Goal: Transaction & Acquisition: Purchase product/service

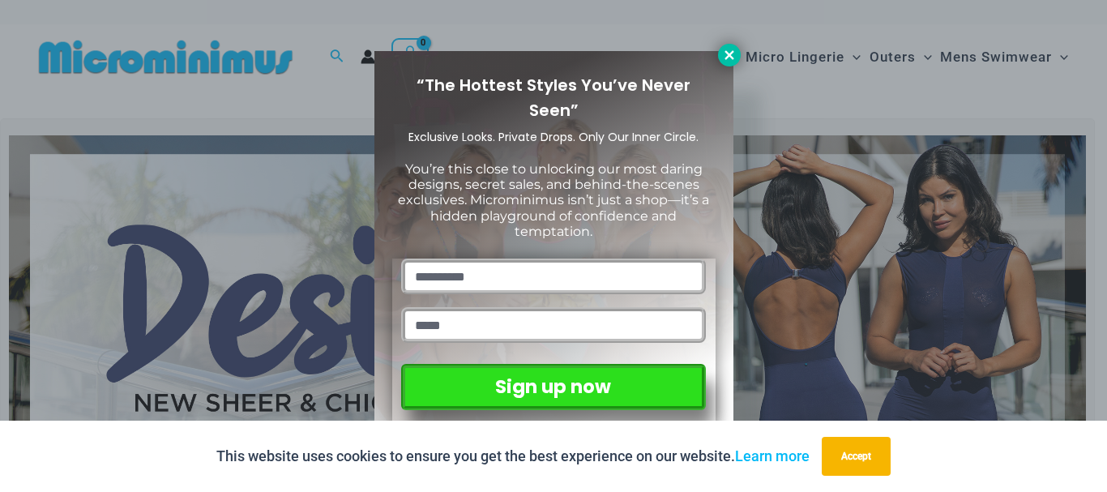
click at [733, 54] on icon at bounding box center [729, 55] width 15 height 15
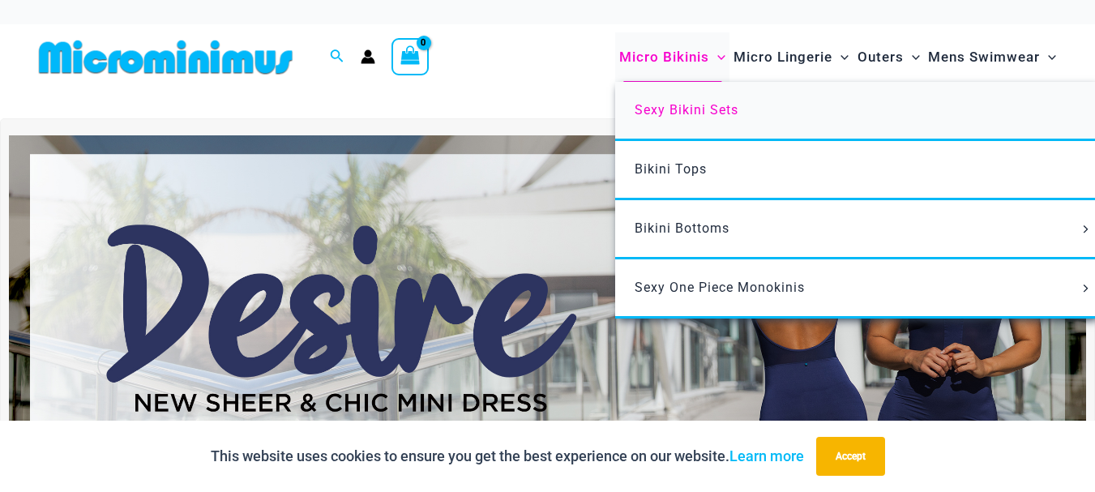
click at [701, 107] on span "Sexy Bikini Sets" at bounding box center [686, 109] width 104 height 15
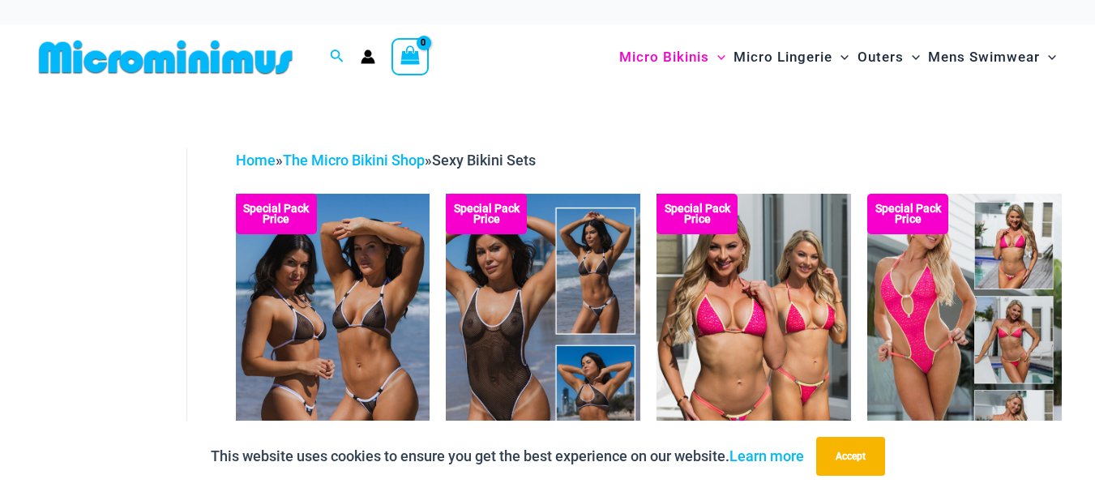
scroll to position [84, 0]
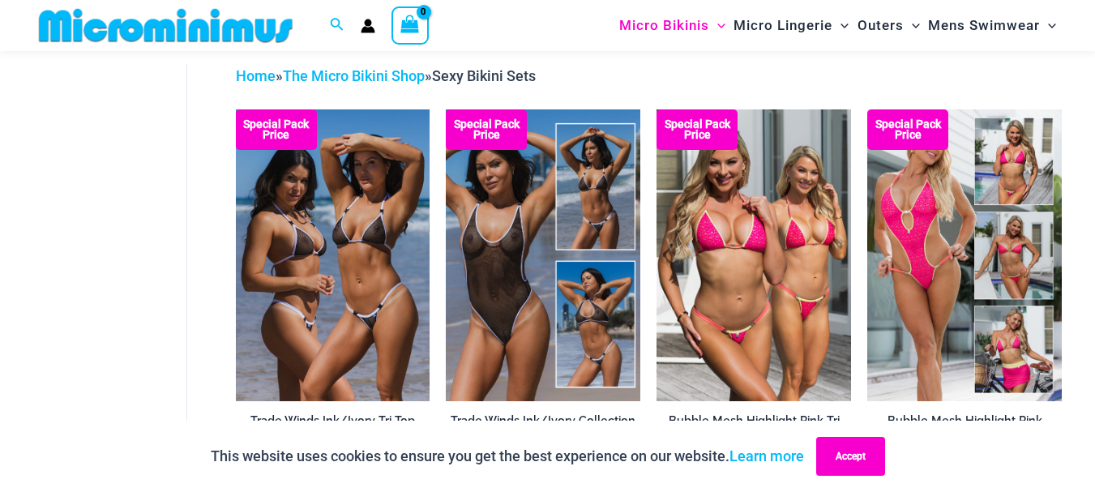
click at [857, 459] on button "Accept" at bounding box center [850, 456] width 69 height 39
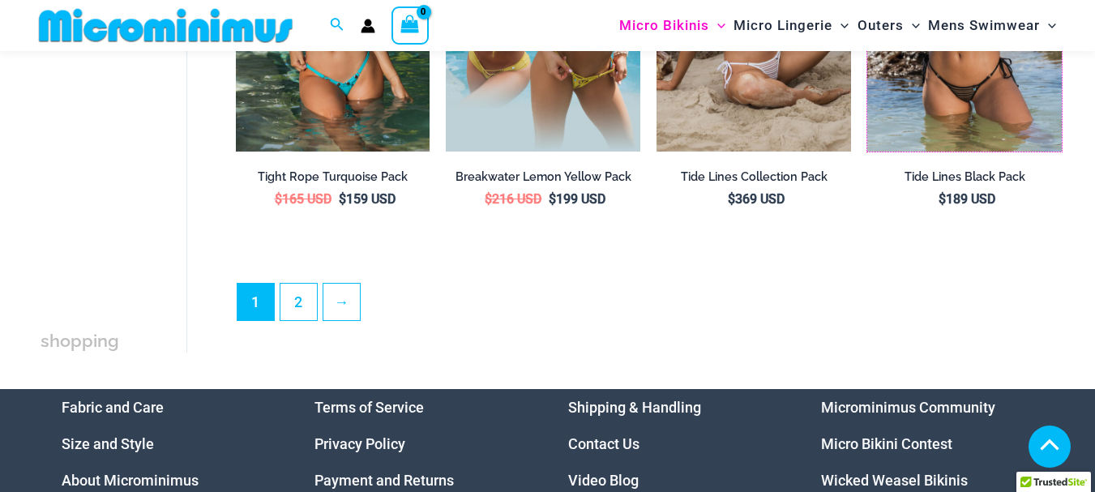
scroll to position [3226, 0]
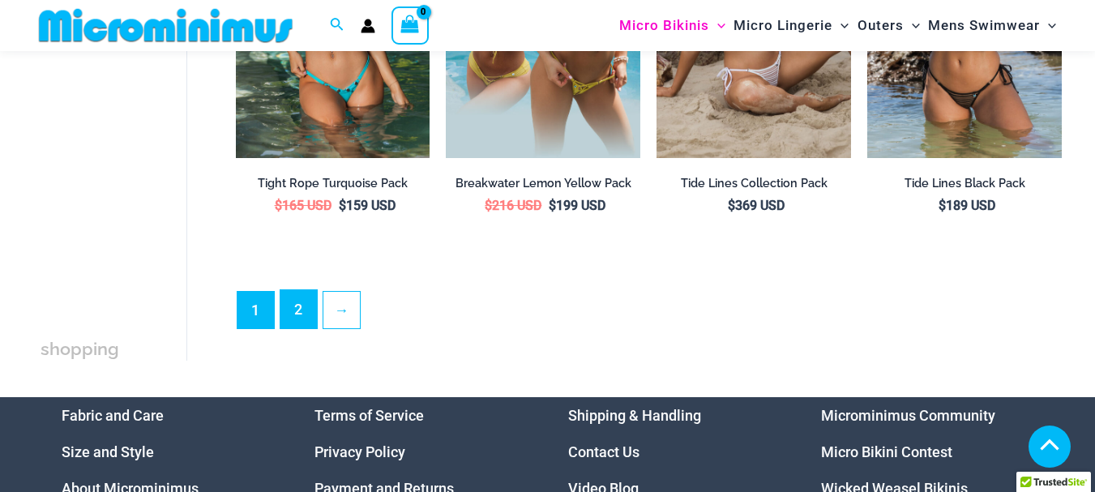
click at [301, 310] on link "2" at bounding box center [298, 309] width 36 height 38
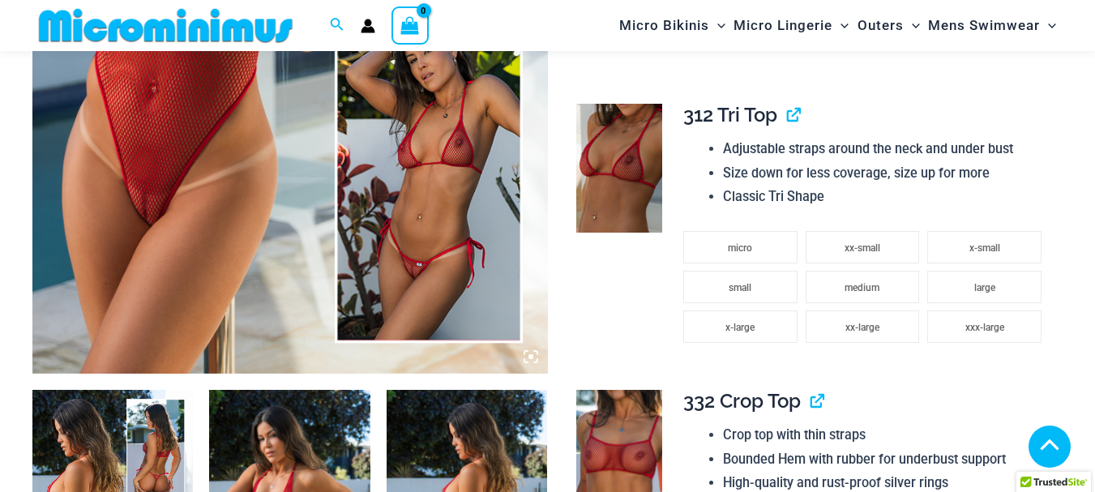
scroll to position [944, 0]
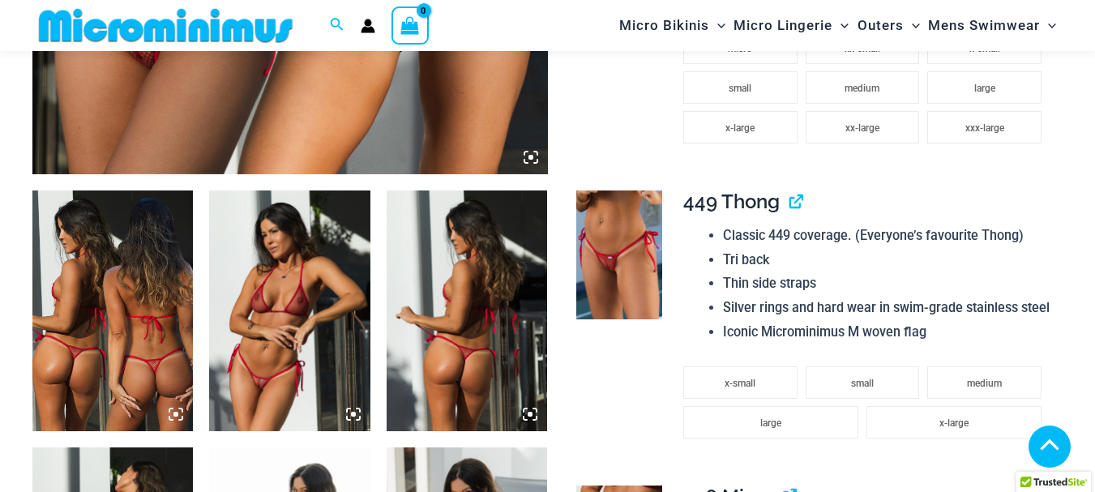
scroll to position [803, 0]
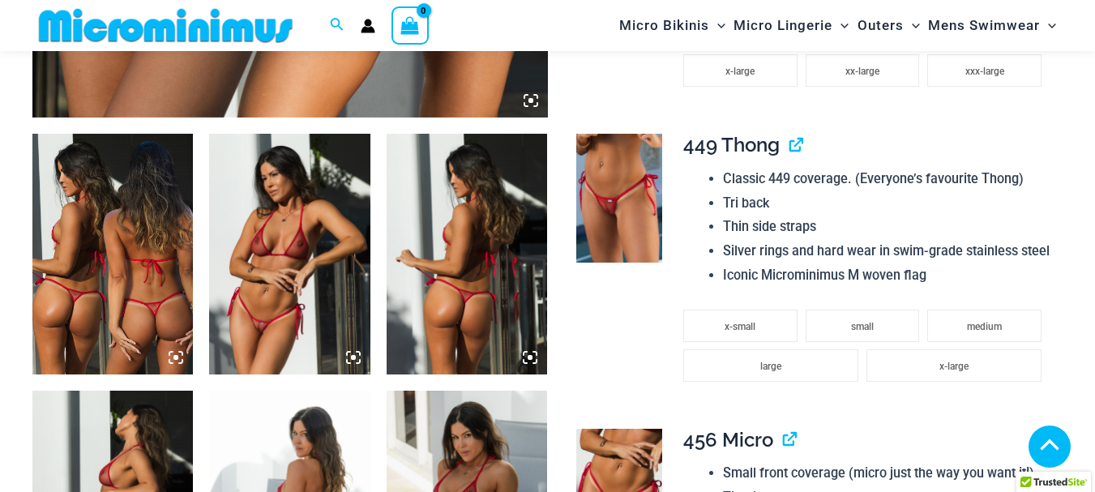
click at [352, 355] on icon at bounding box center [353, 357] width 15 height 15
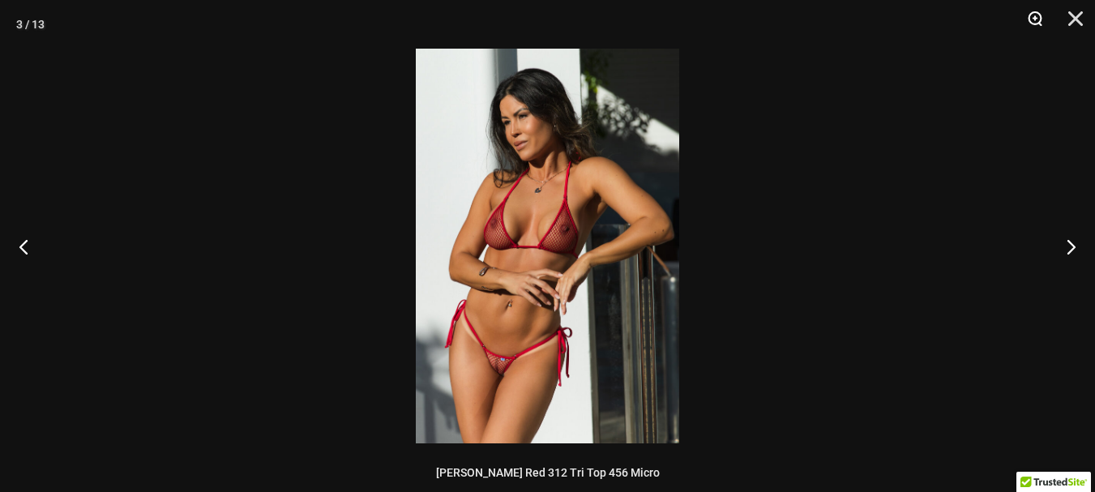
click at [1035, 19] on button "Zoom" at bounding box center [1029, 24] width 41 height 49
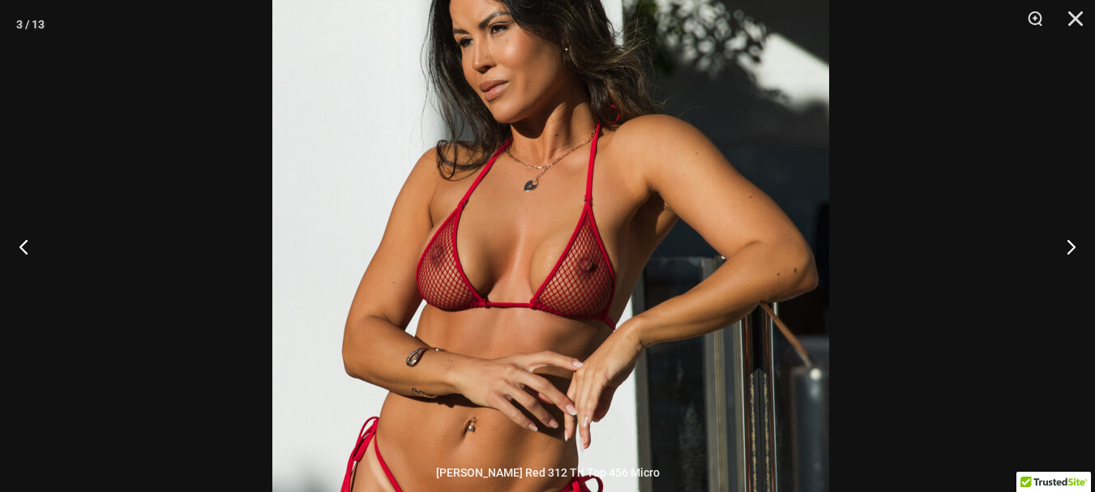
click at [659, 401] on img at bounding box center [550, 303] width 557 height 835
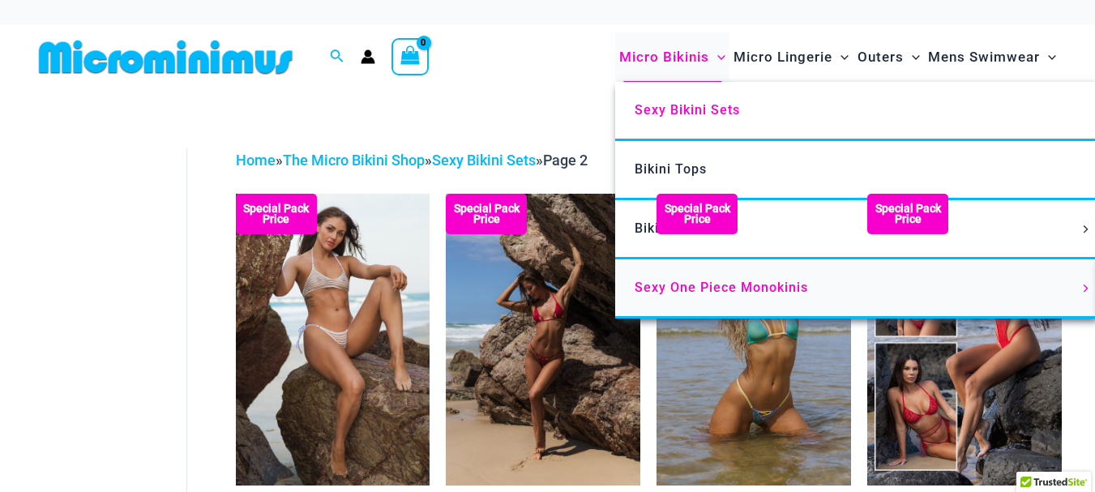
click at [694, 290] on span "Sexy One Piece Monokinis" at bounding box center [720, 287] width 173 height 15
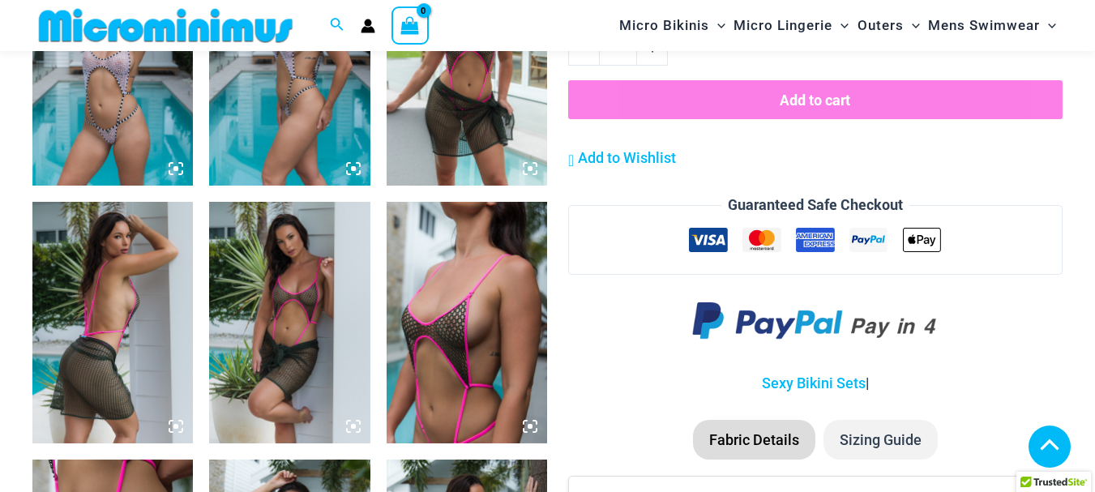
scroll to position [1373, 0]
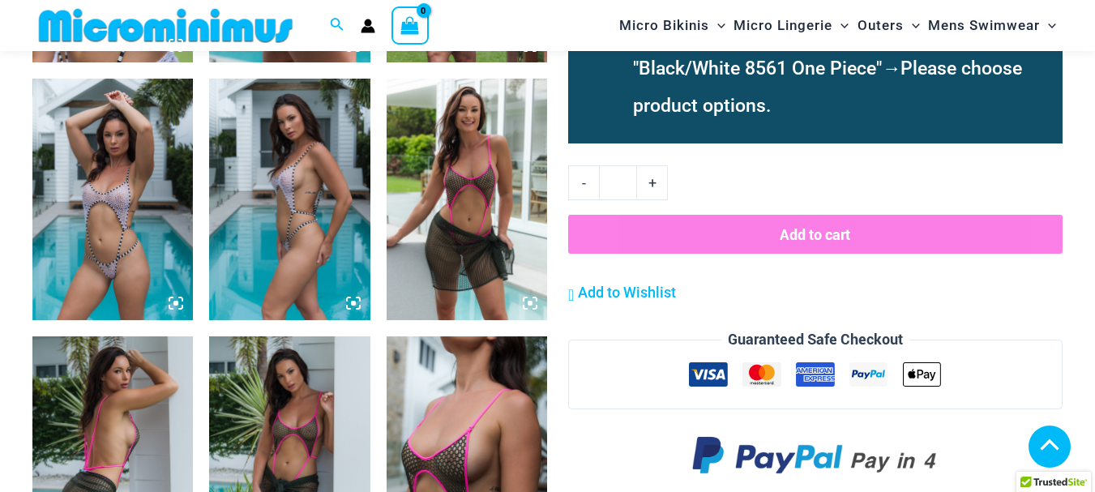
click at [528, 301] on icon at bounding box center [530, 303] width 15 height 15
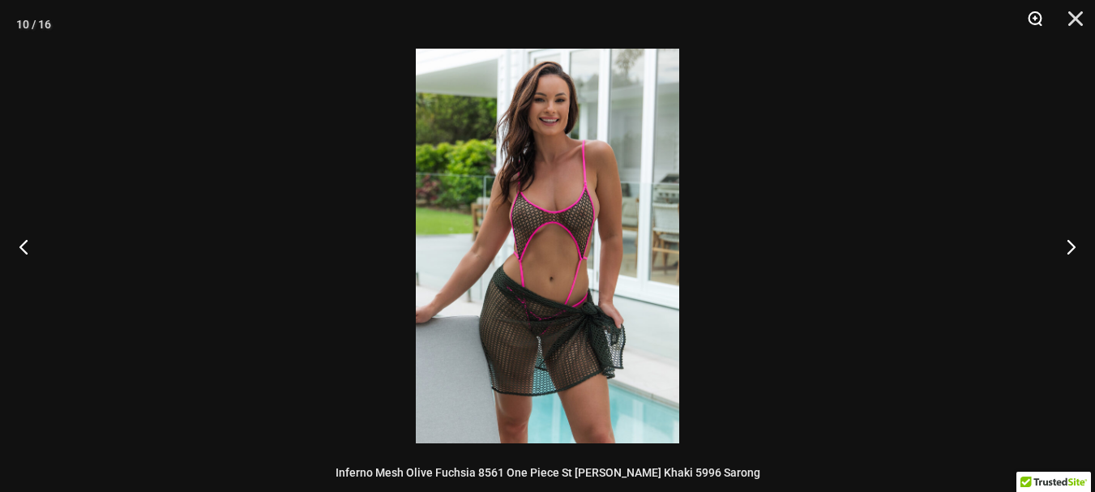
click at [1032, 19] on button "Zoom" at bounding box center [1029, 24] width 41 height 49
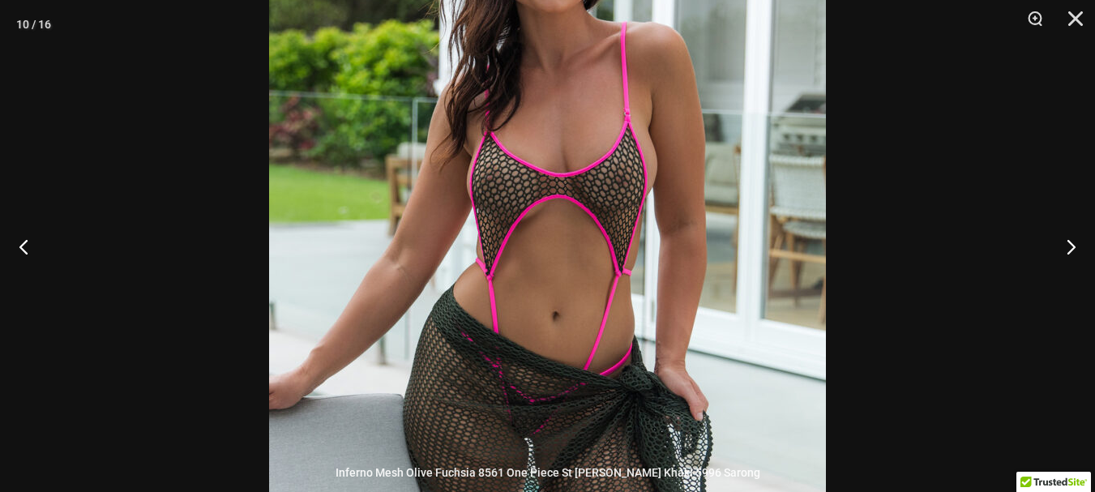
click at [690, 272] on img at bounding box center [547, 246] width 557 height 835
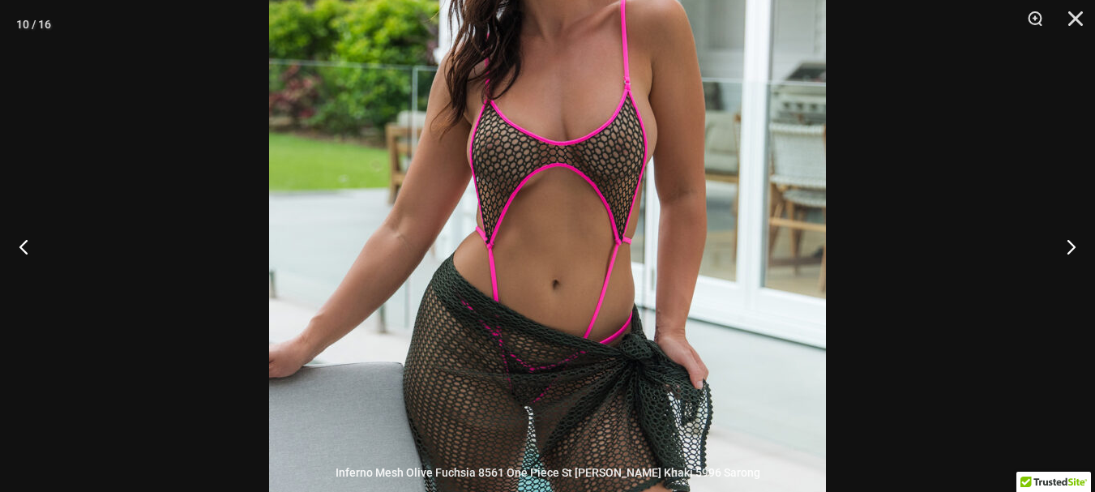
click at [690, 272] on img at bounding box center [547, 214] width 557 height 835
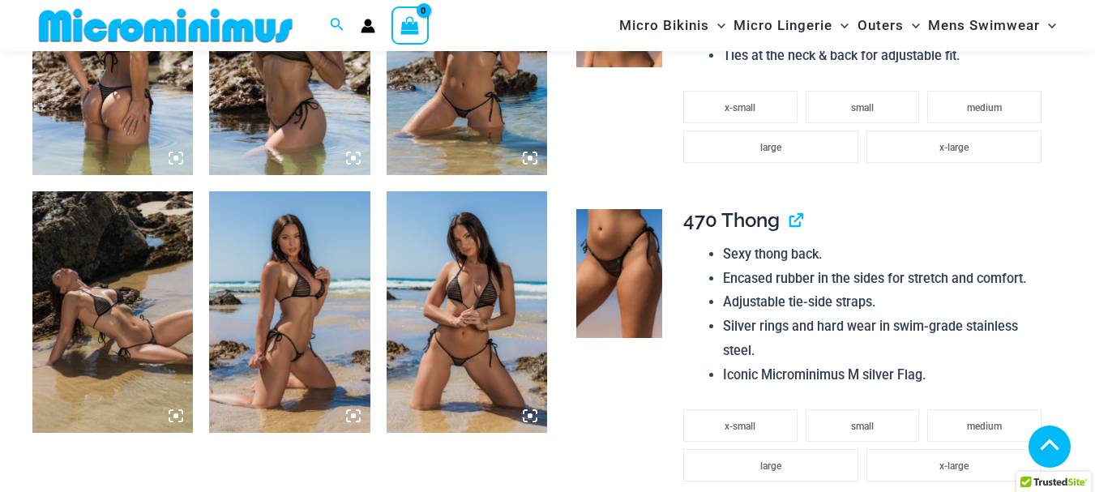
scroll to position [957, 0]
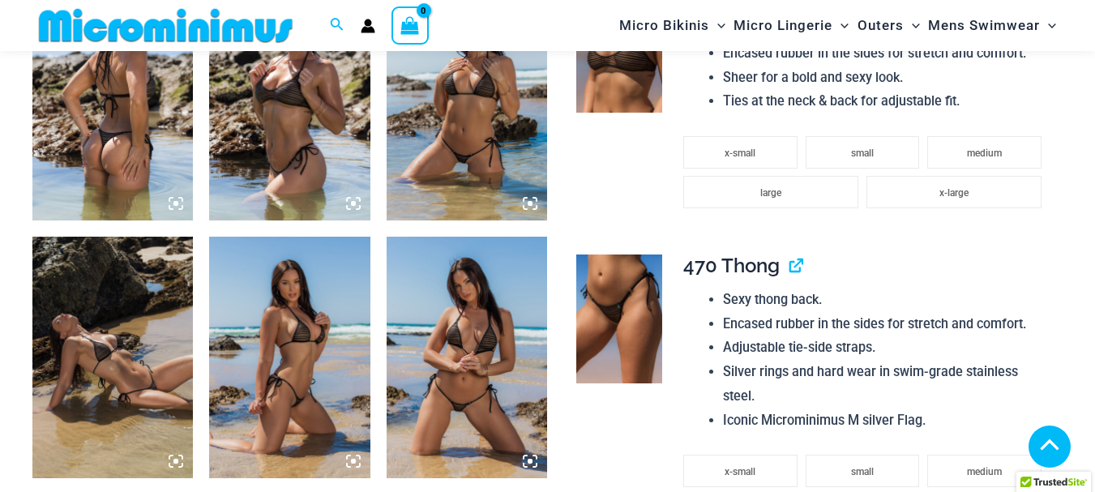
click at [175, 199] on icon at bounding box center [176, 203] width 15 height 15
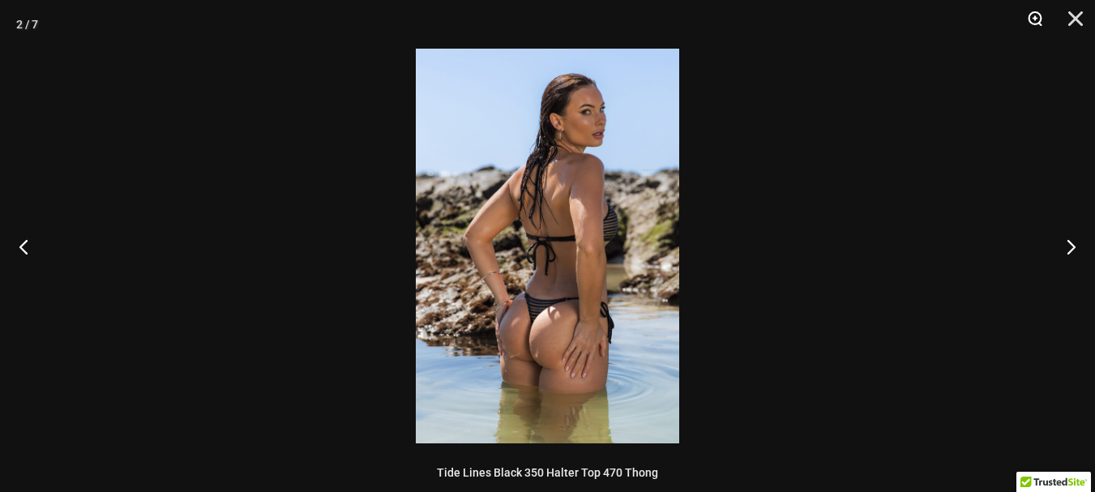
click at [1045, 19] on button "Zoom" at bounding box center [1029, 24] width 41 height 49
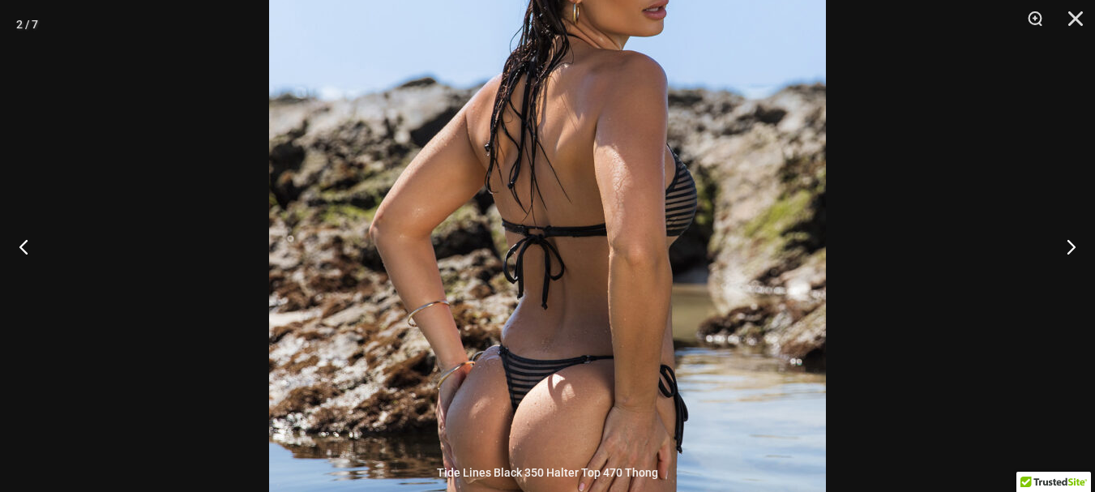
click at [733, 338] on img at bounding box center [547, 246] width 557 height 835
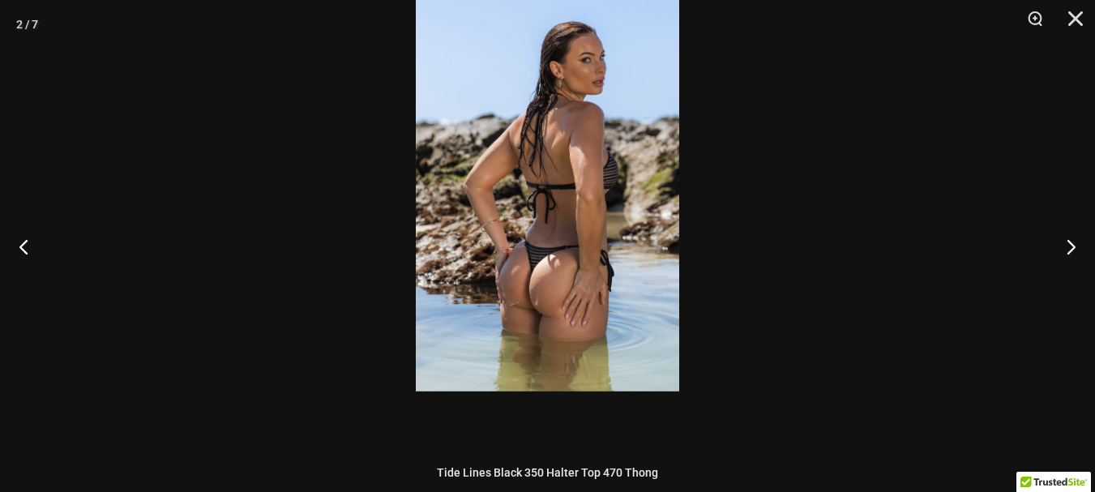
click at [741, 237] on div at bounding box center [547, 246] width 1095 height 492
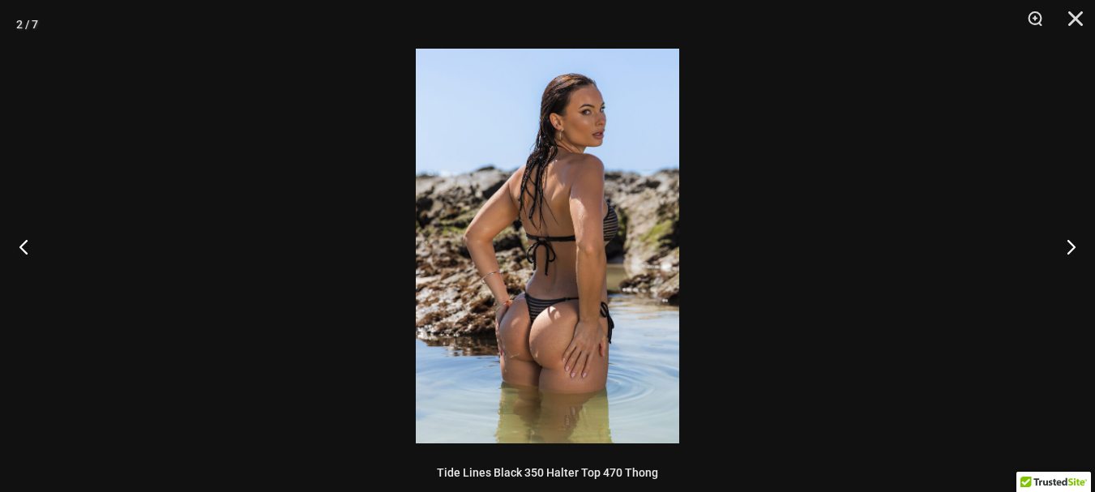
click at [576, 224] on img at bounding box center [547, 246] width 263 height 395
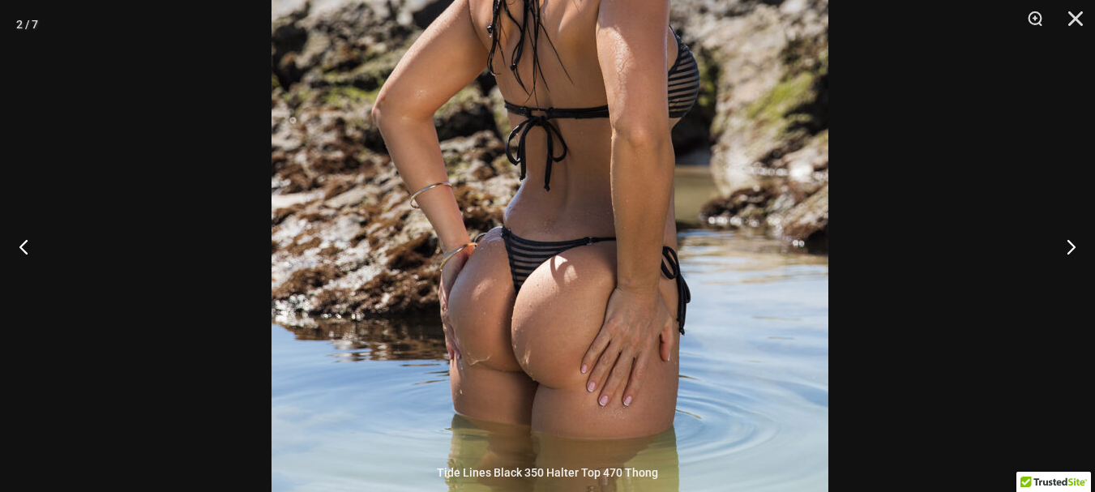
click at [619, 147] on img at bounding box center [549, 128] width 557 height 835
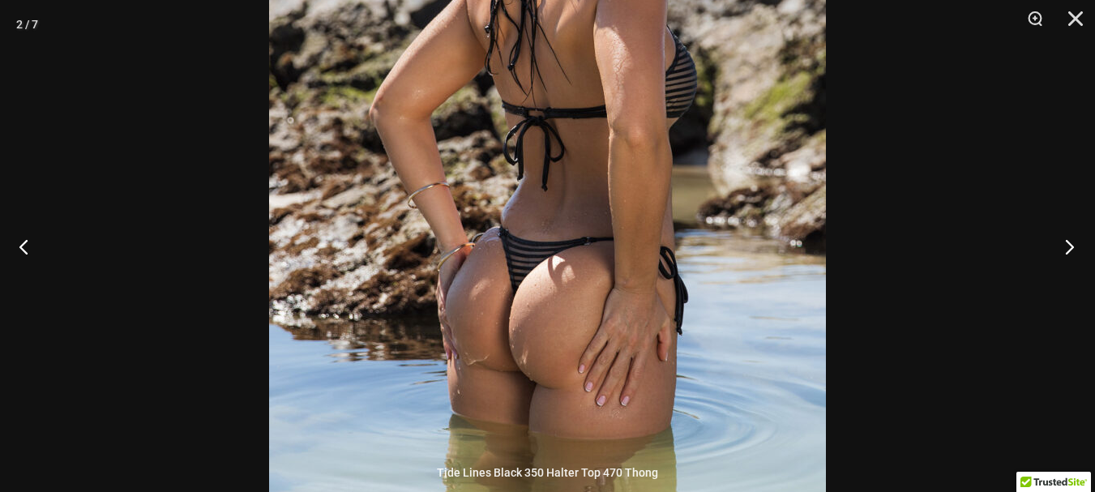
click at [1068, 246] on button "Next" at bounding box center [1064, 246] width 61 height 81
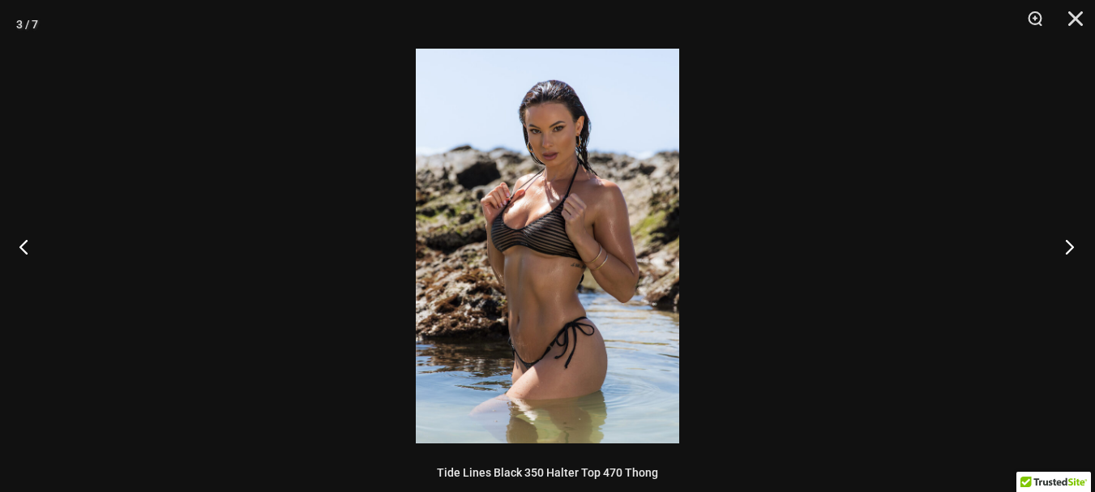
click at [1068, 246] on button "Next" at bounding box center [1064, 246] width 61 height 81
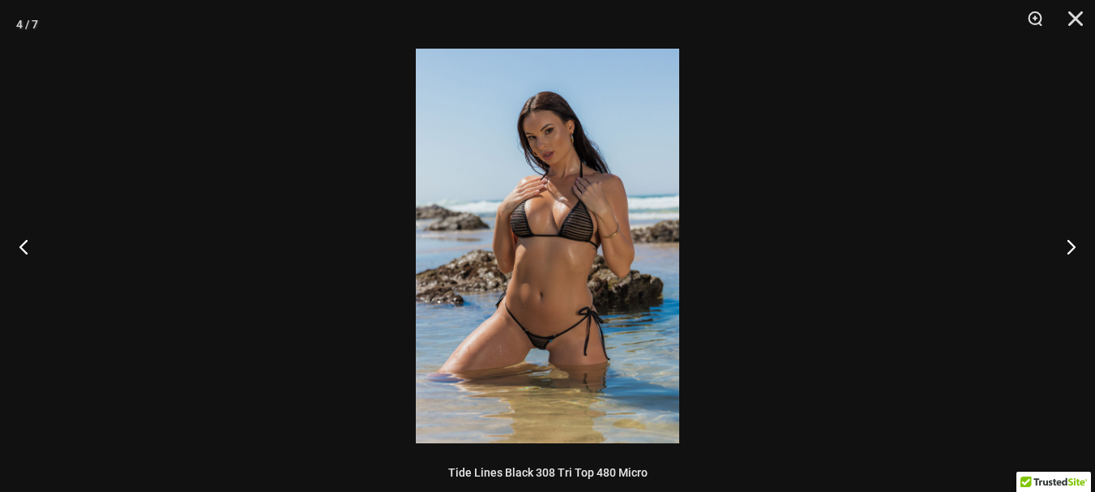
click at [643, 281] on img at bounding box center [547, 246] width 263 height 395
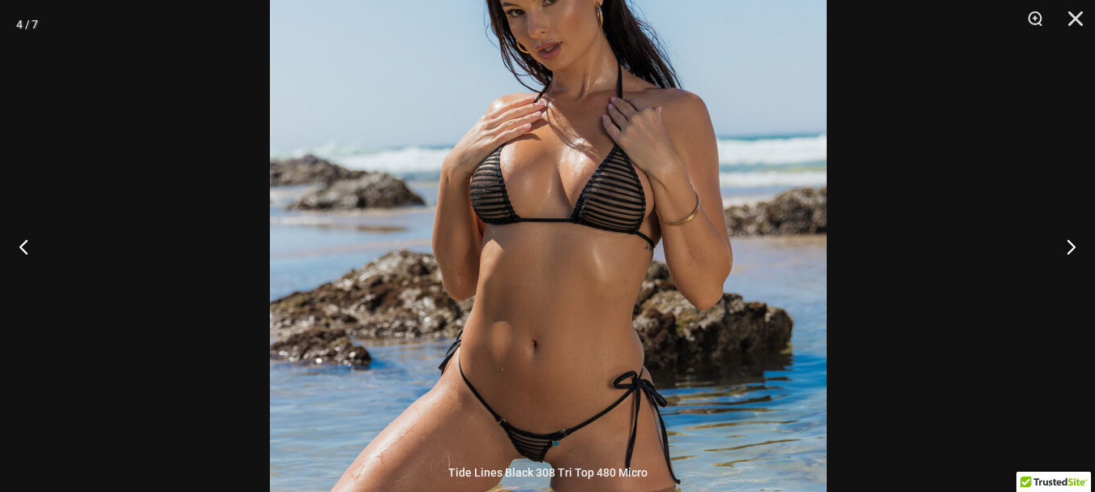
click at [668, 177] on img at bounding box center [548, 242] width 557 height 835
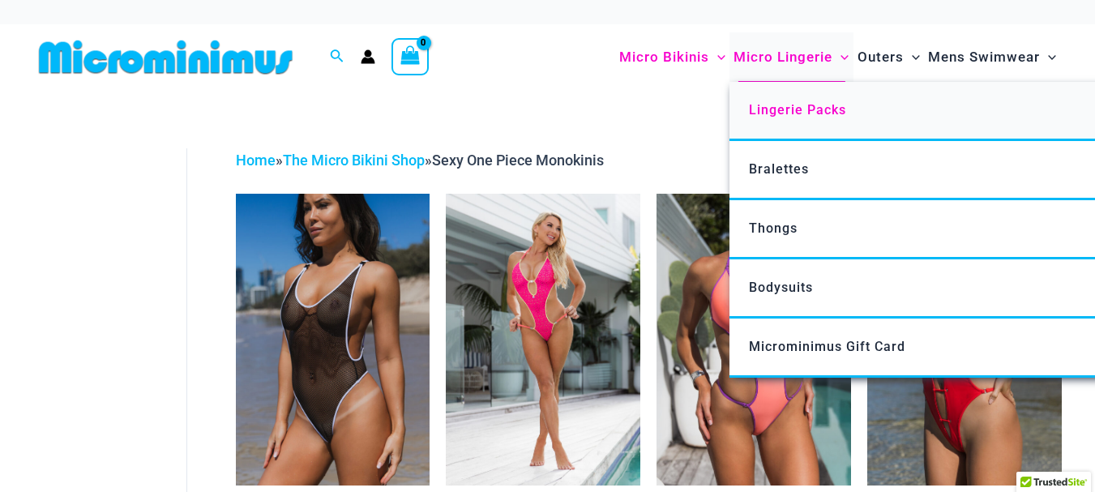
click at [804, 113] on span "Lingerie Packs" at bounding box center [797, 109] width 97 height 15
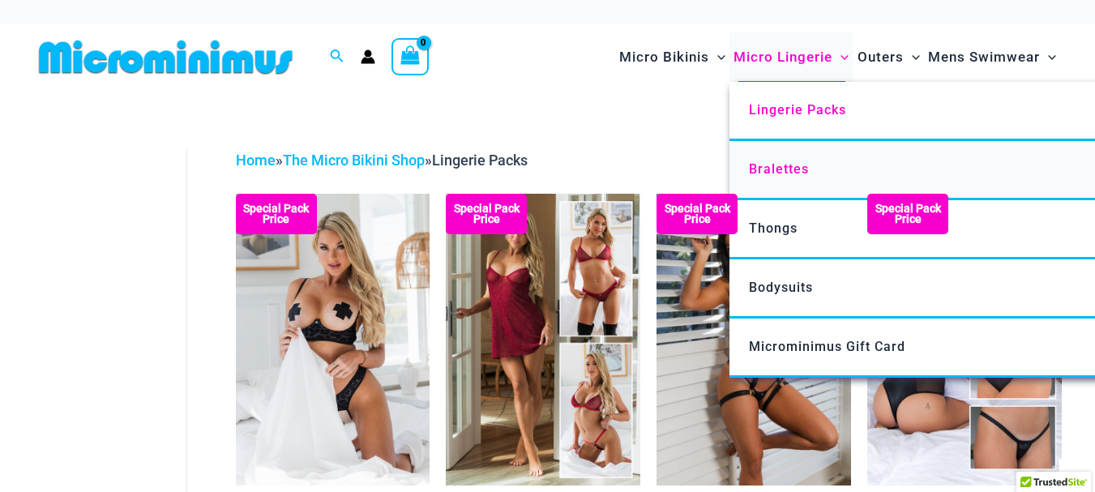
click at [776, 168] on span "Bralettes" at bounding box center [779, 168] width 60 height 15
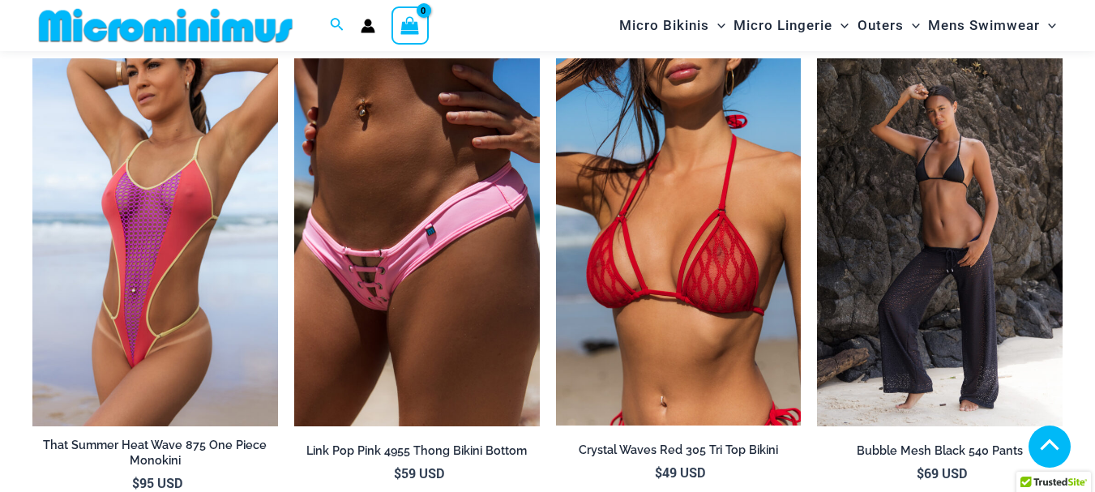
scroll to position [4988, 0]
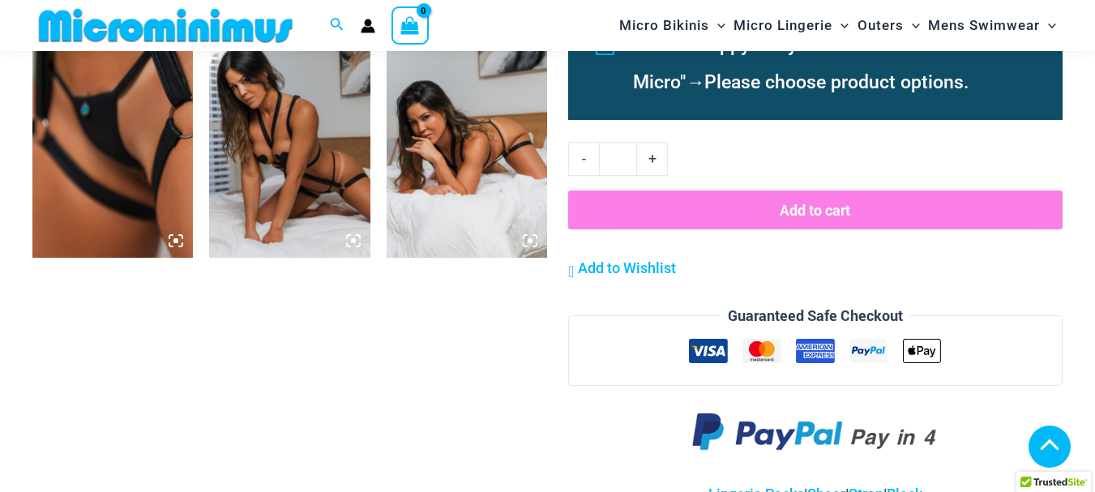
scroll to position [2241, 0]
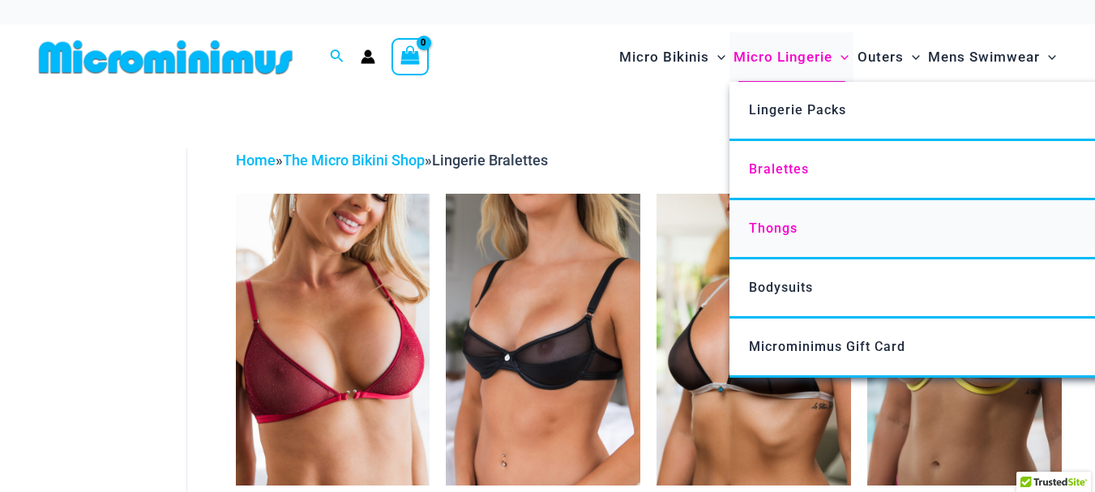
click at [776, 229] on span "Thongs" at bounding box center [773, 227] width 49 height 15
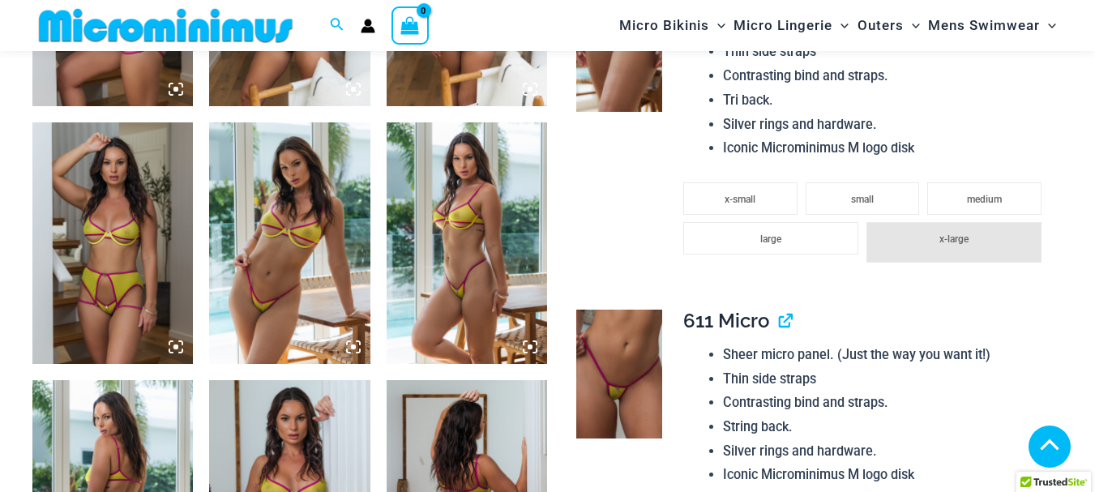
scroll to position [936, 0]
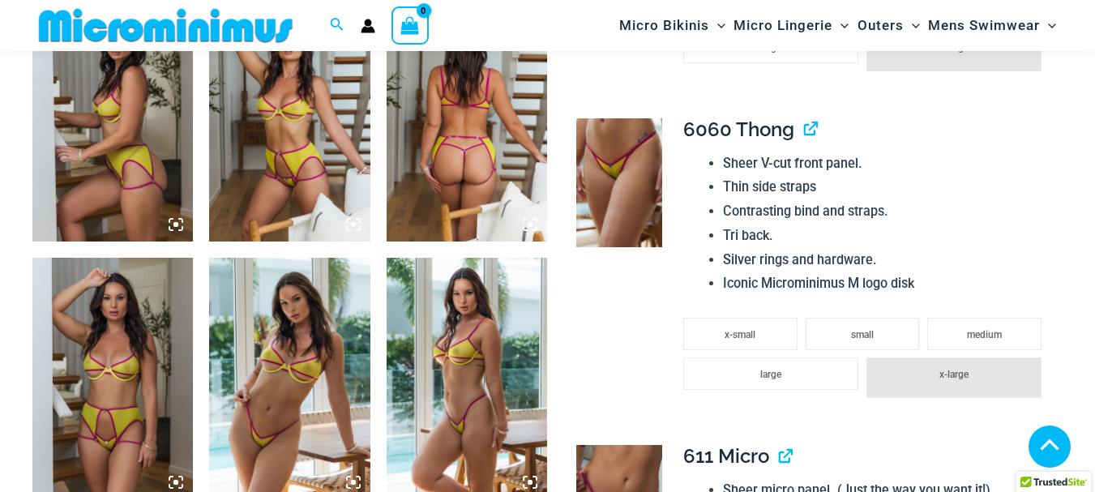
click at [634, 170] on img at bounding box center [619, 182] width 86 height 129
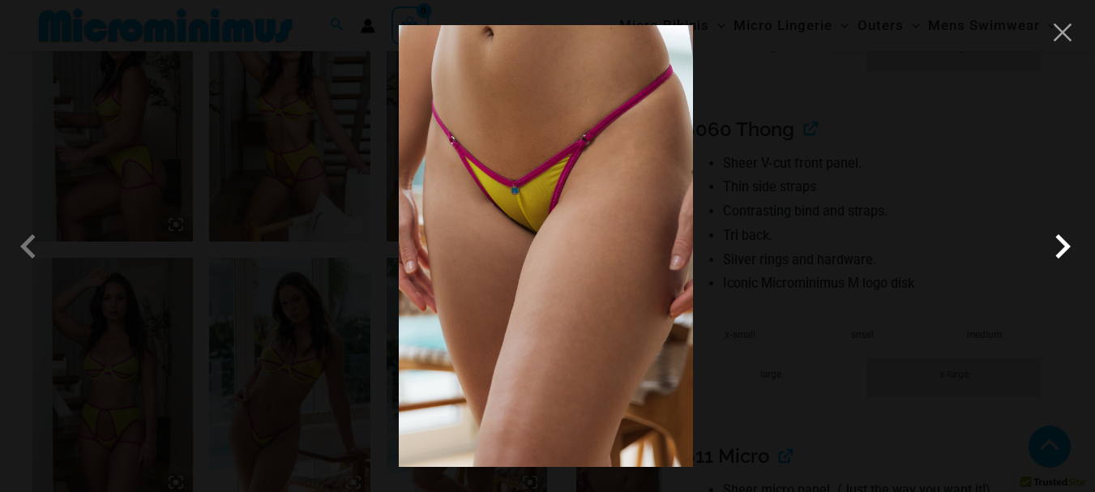
click at [1062, 243] on span at bounding box center [1062, 246] width 49 height 49
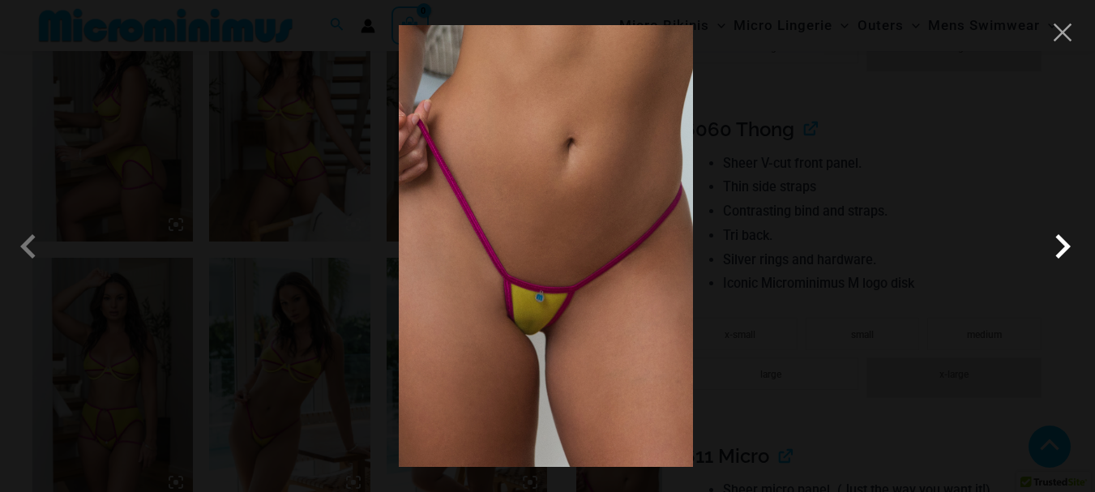
click at [1062, 243] on span at bounding box center [1062, 246] width 49 height 49
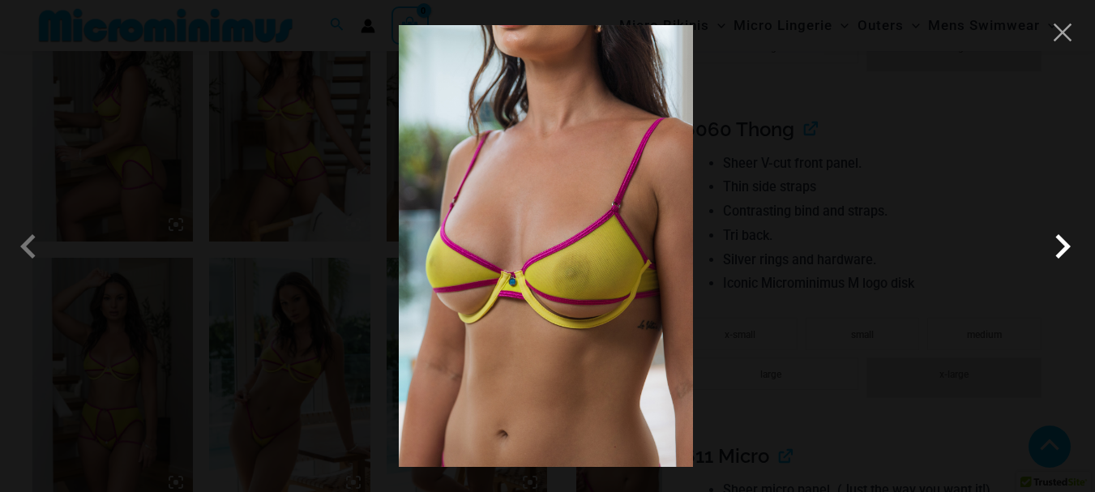
click at [1062, 242] on span at bounding box center [1062, 246] width 49 height 49
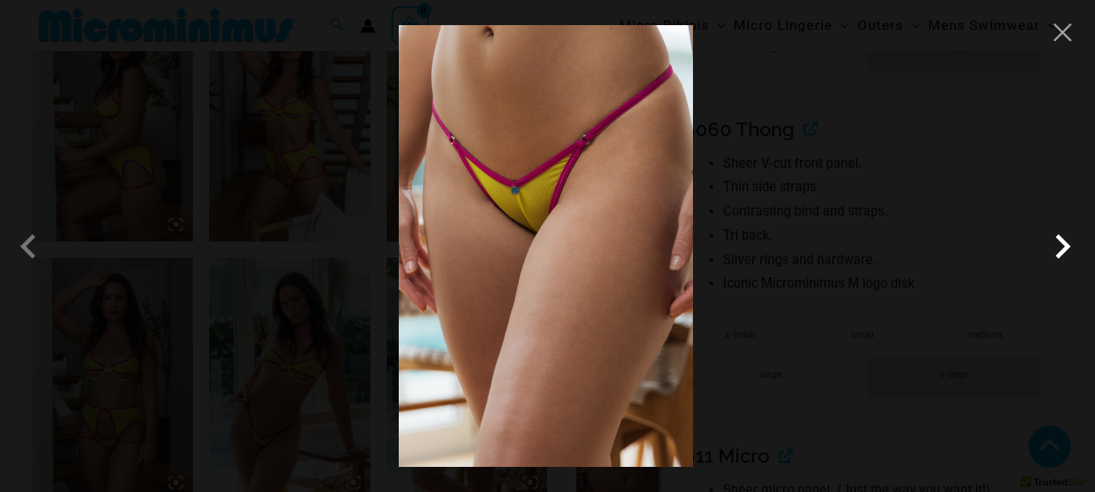
click at [1062, 242] on span at bounding box center [1062, 246] width 49 height 49
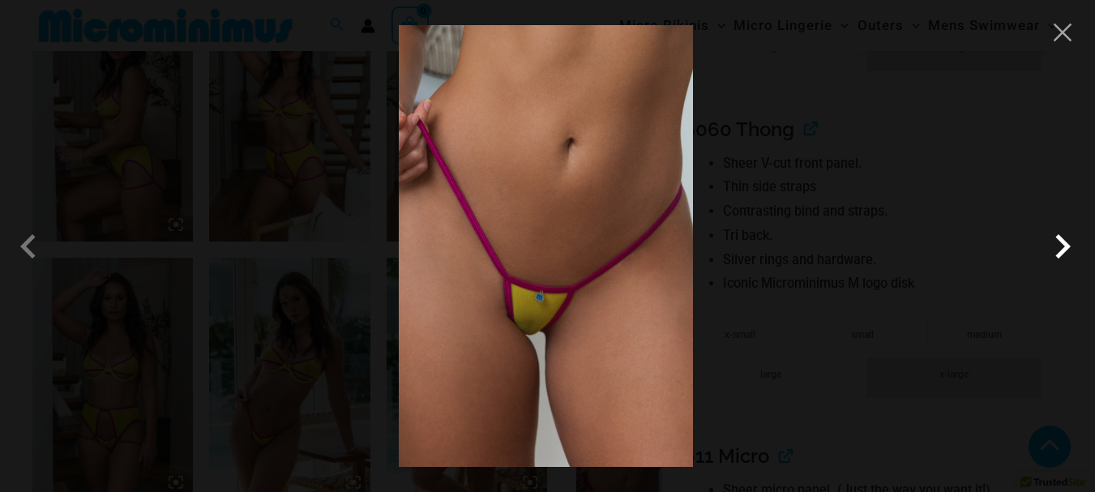
click at [1062, 242] on span at bounding box center [1062, 246] width 49 height 49
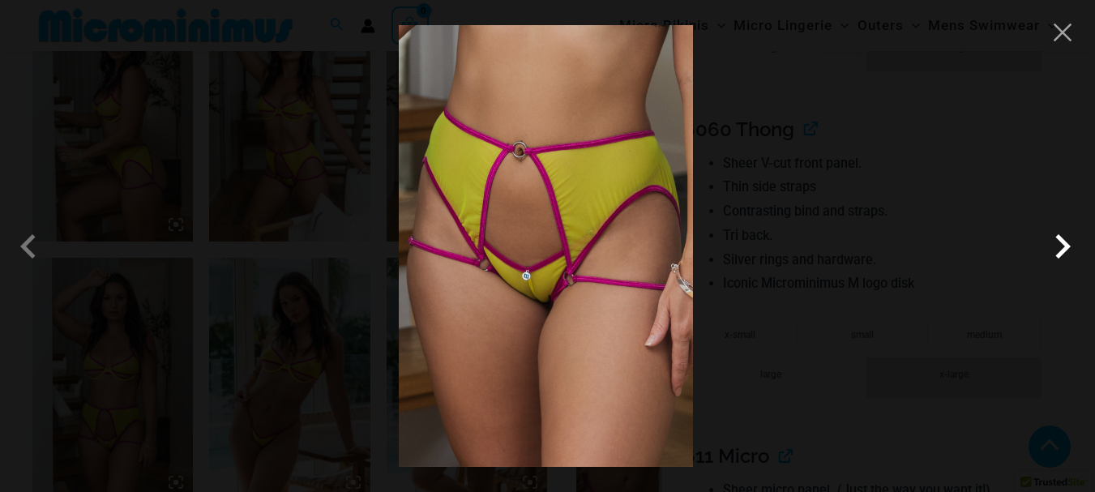
click at [1062, 242] on span at bounding box center [1062, 246] width 49 height 49
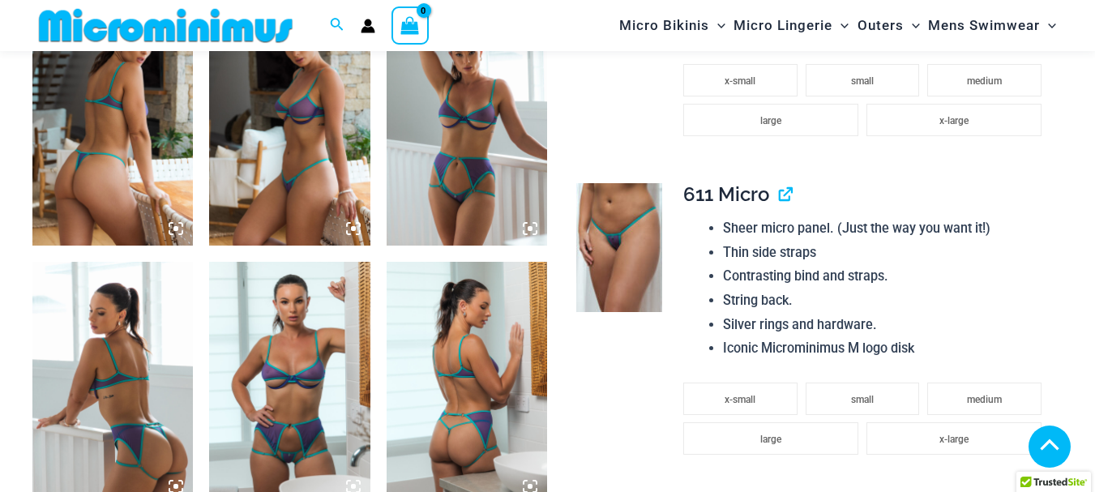
scroll to position [1213, 0]
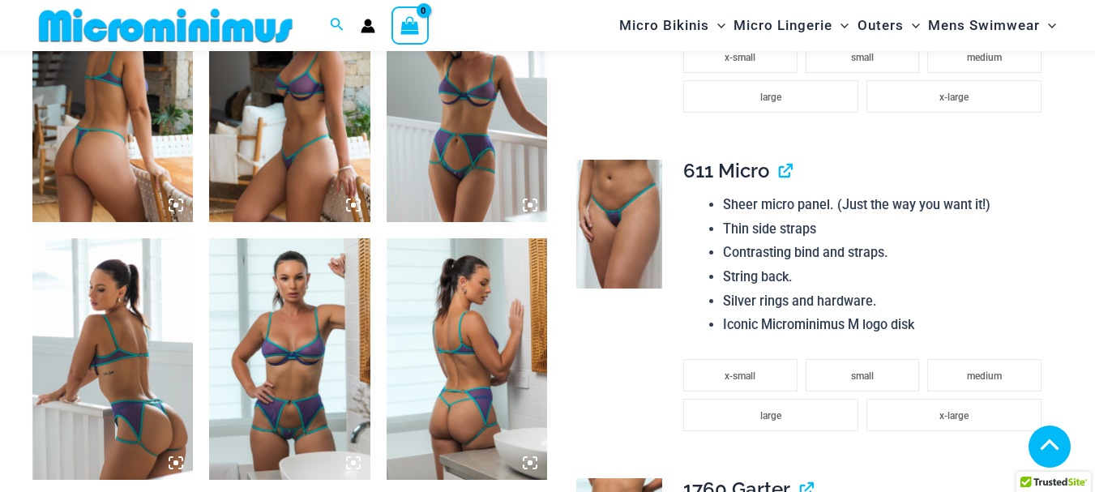
click at [107, 376] on img at bounding box center [112, 358] width 160 height 241
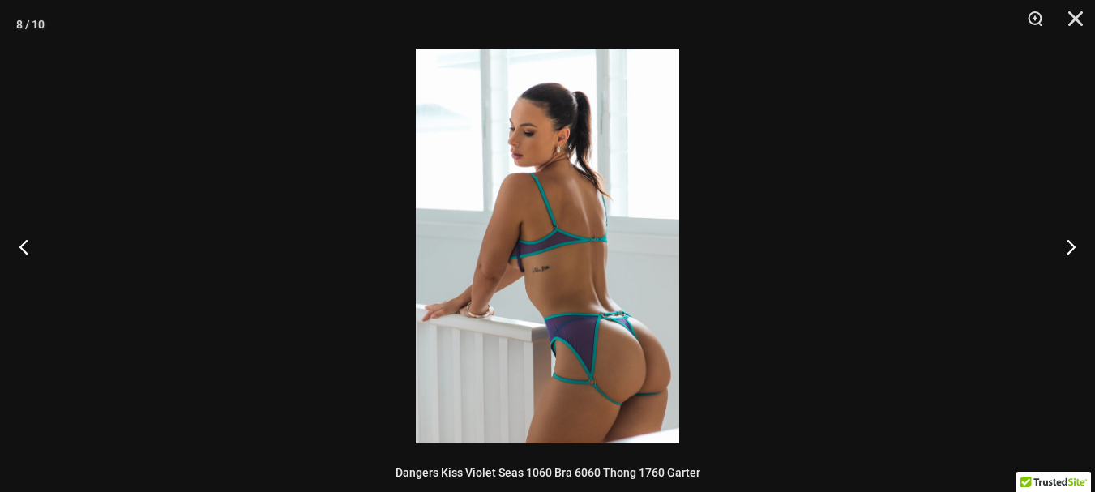
click at [593, 198] on img at bounding box center [547, 246] width 263 height 395
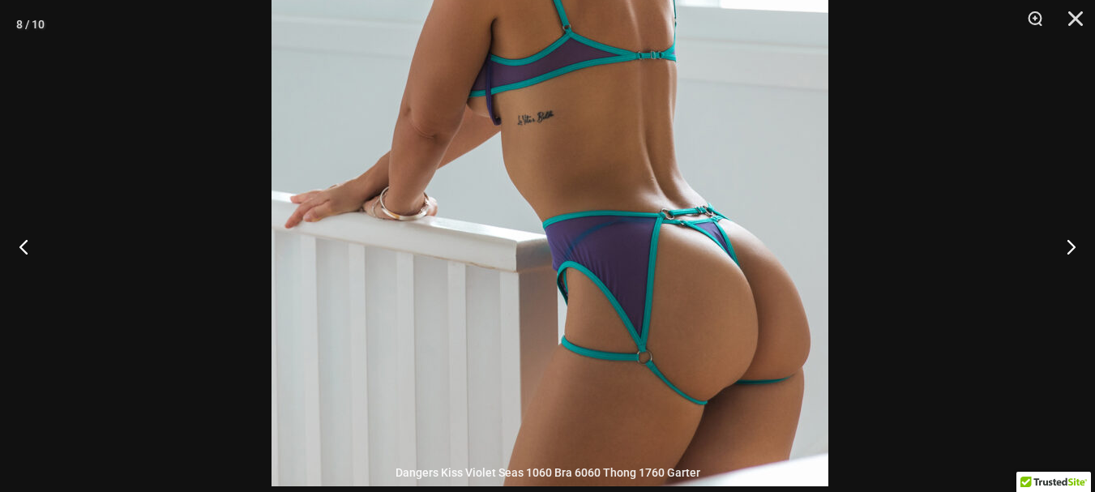
click at [660, 89] on img at bounding box center [549, 69] width 557 height 835
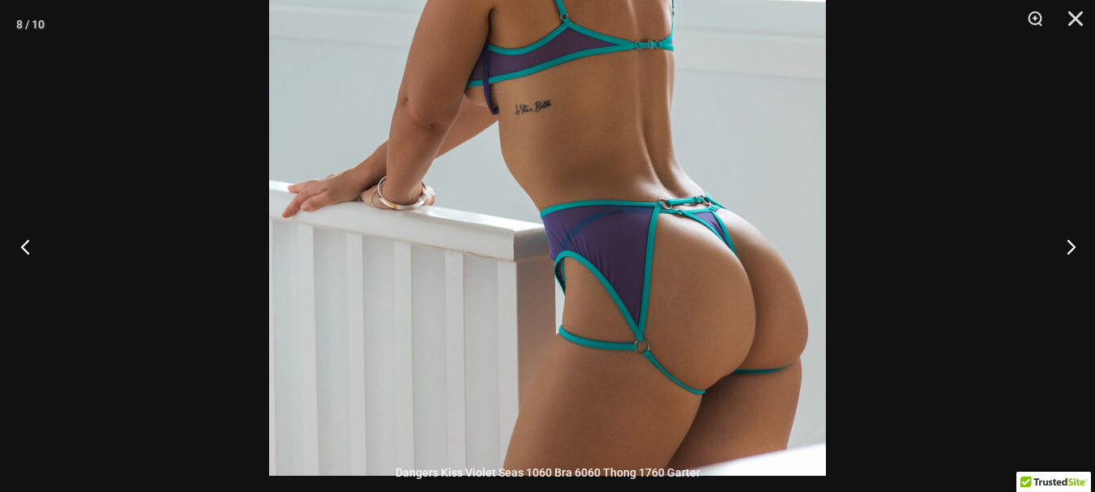
click at [27, 239] on button "Previous" at bounding box center [30, 246] width 61 height 81
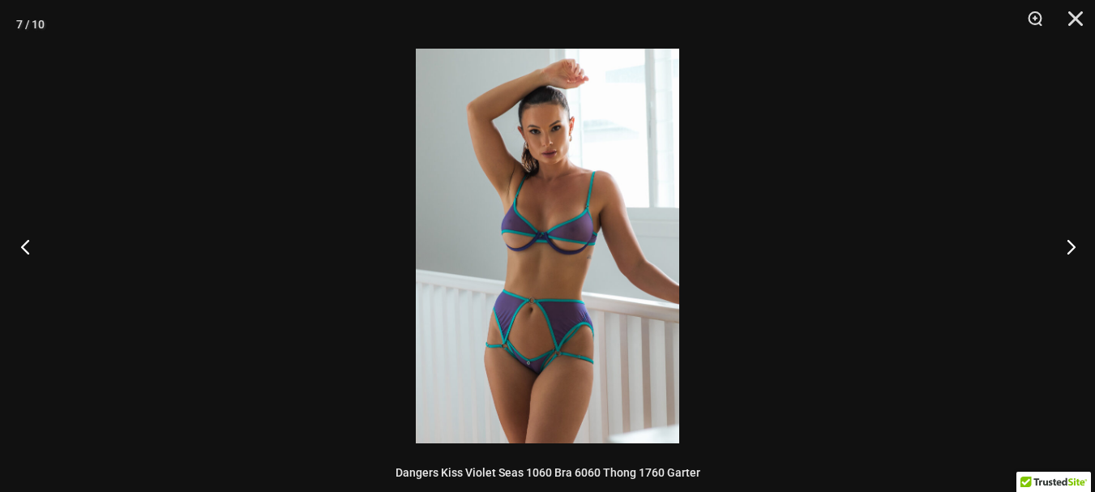
click at [26, 240] on button "Previous" at bounding box center [30, 246] width 61 height 81
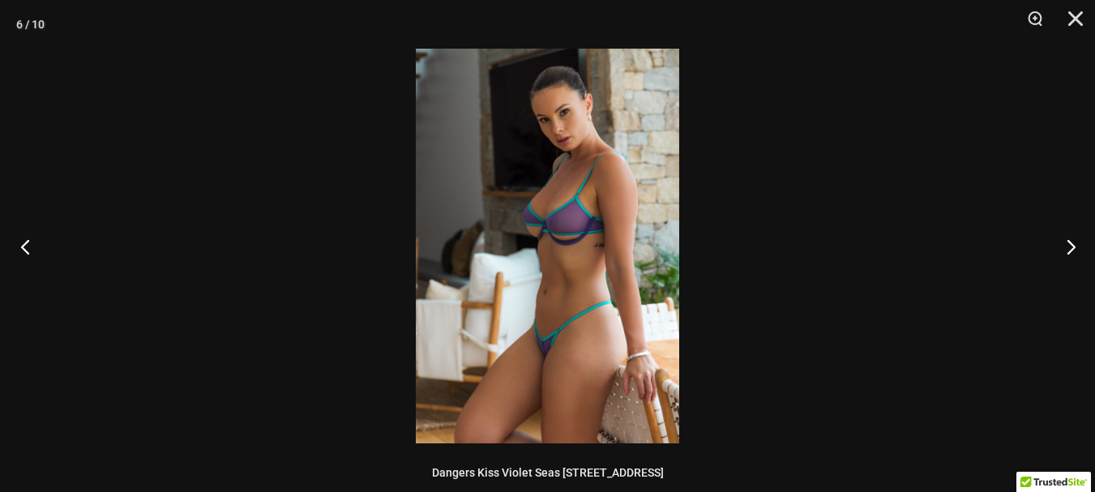
click at [26, 240] on button "Previous" at bounding box center [30, 246] width 61 height 81
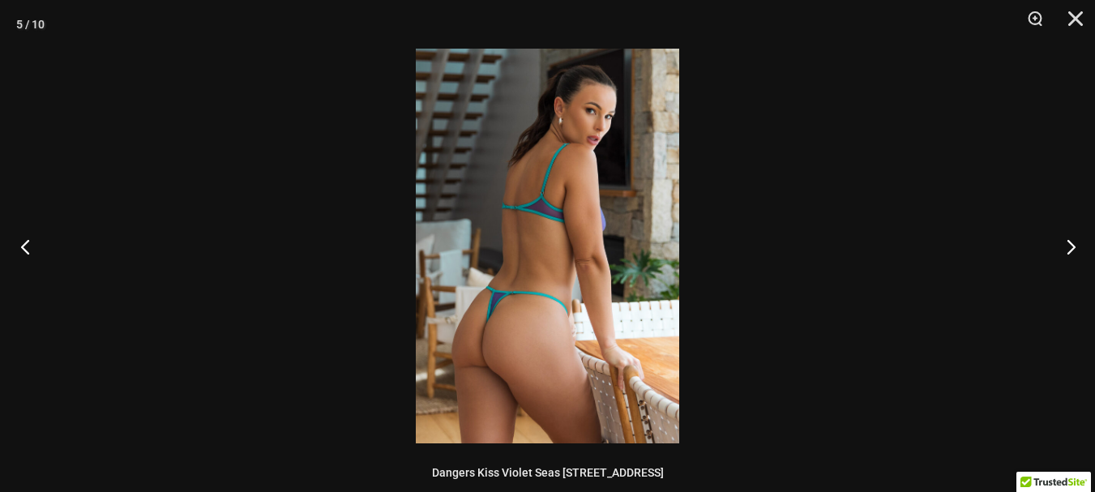
click at [26, 240] on button "Previous" at bounding box center [30, 246] width 61 height 81
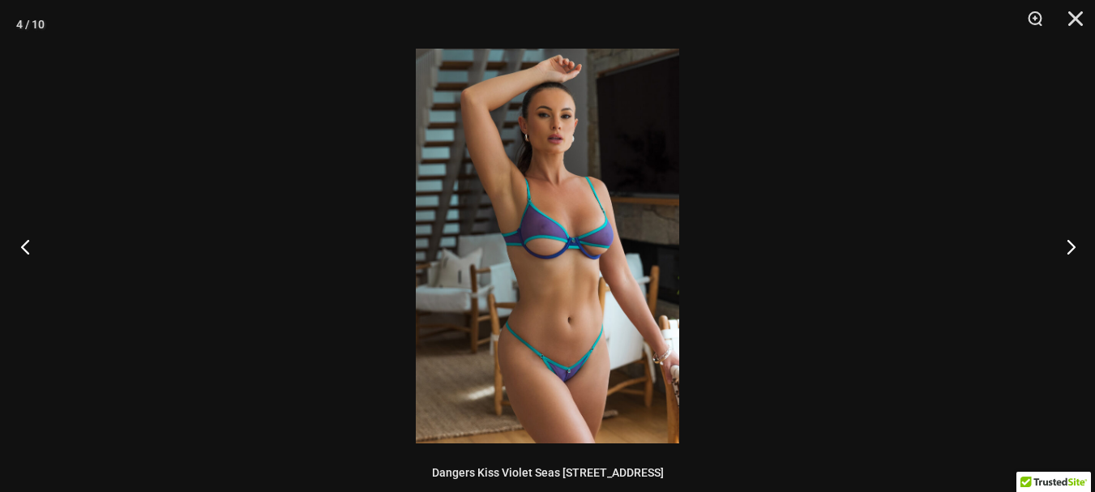
click at [22, 240] on button "Previous" at bounding box center [30, 246] width 61 height 81
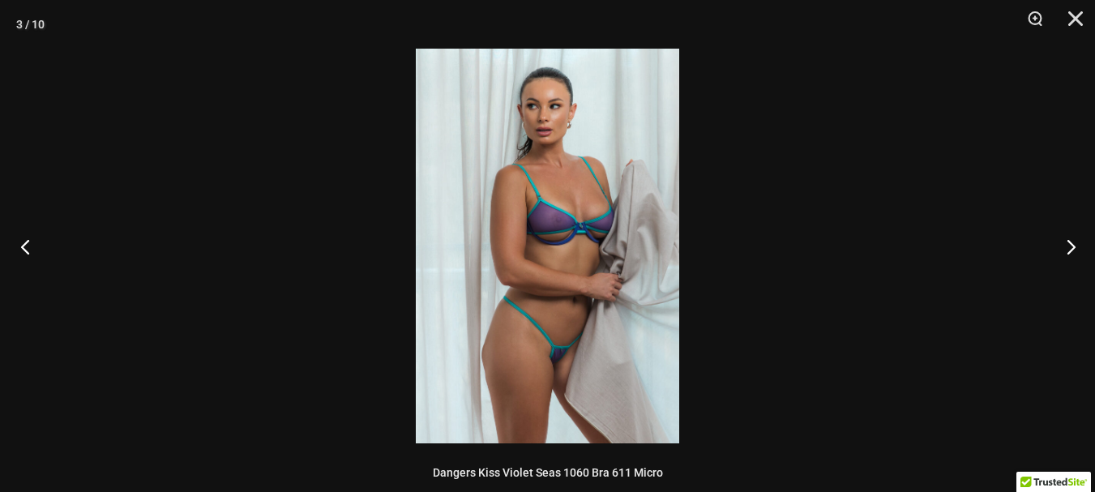
click at [22, 240] on button "Previous" at bounding box center [30, 246] width 61 height 81
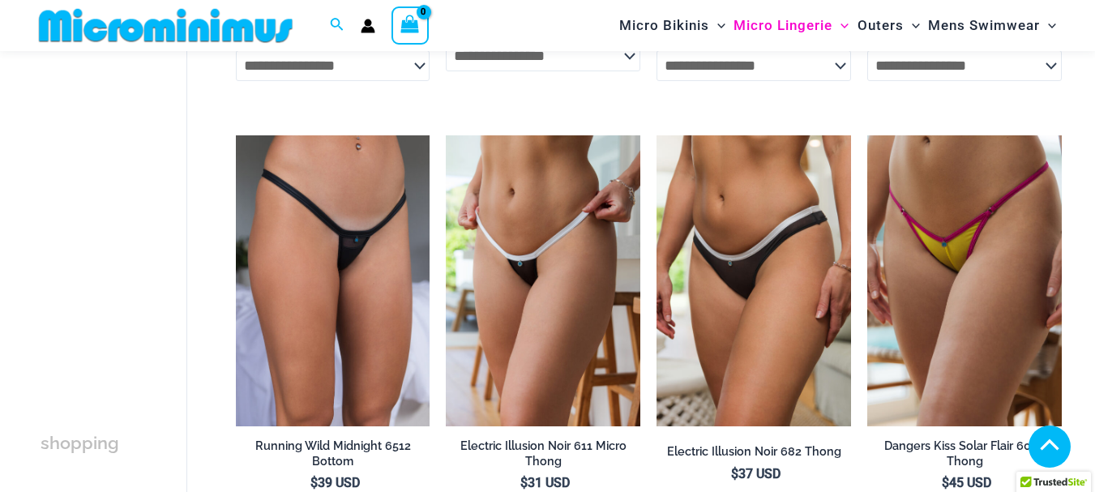
scroll to position [875, 0]
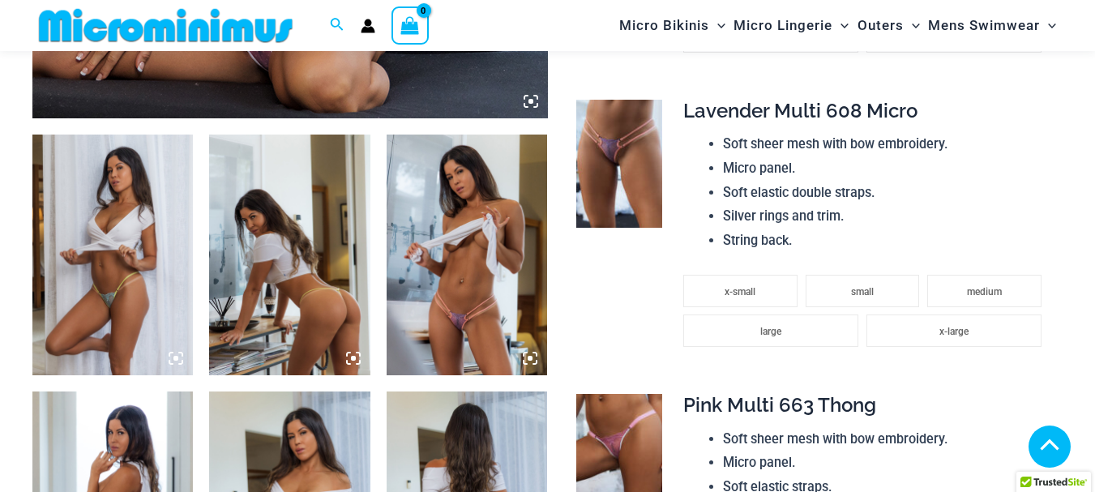
scroll to position [811, 0]
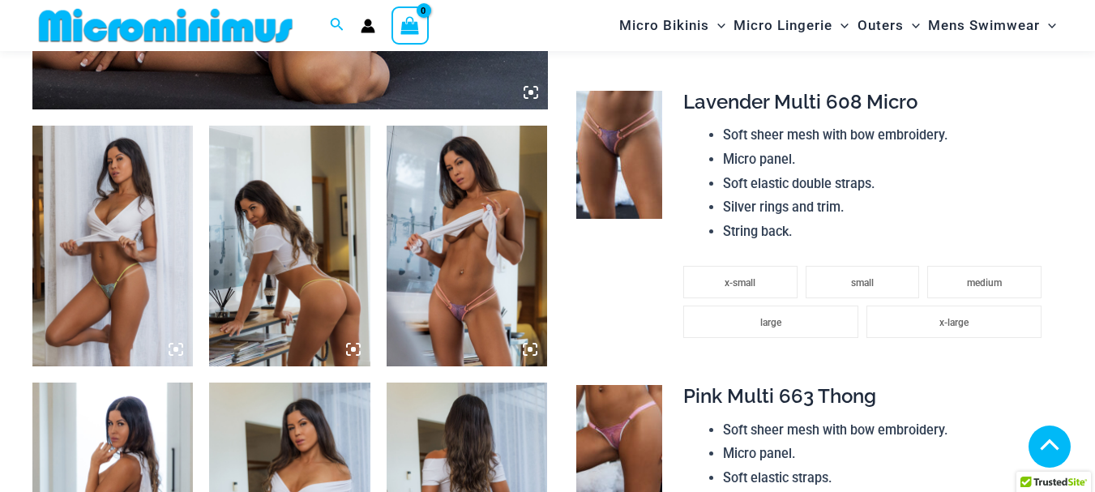
click at [461, 265] on img at bounding box center [467, 246] width 160 height 241
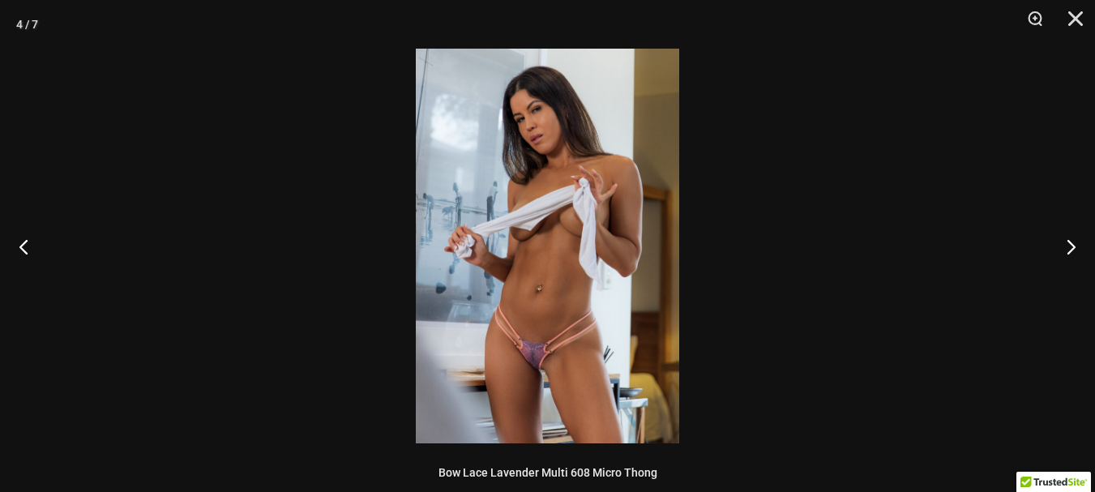
click at [527, 257] on img at bounding box center [547, 246] width 263 height 395
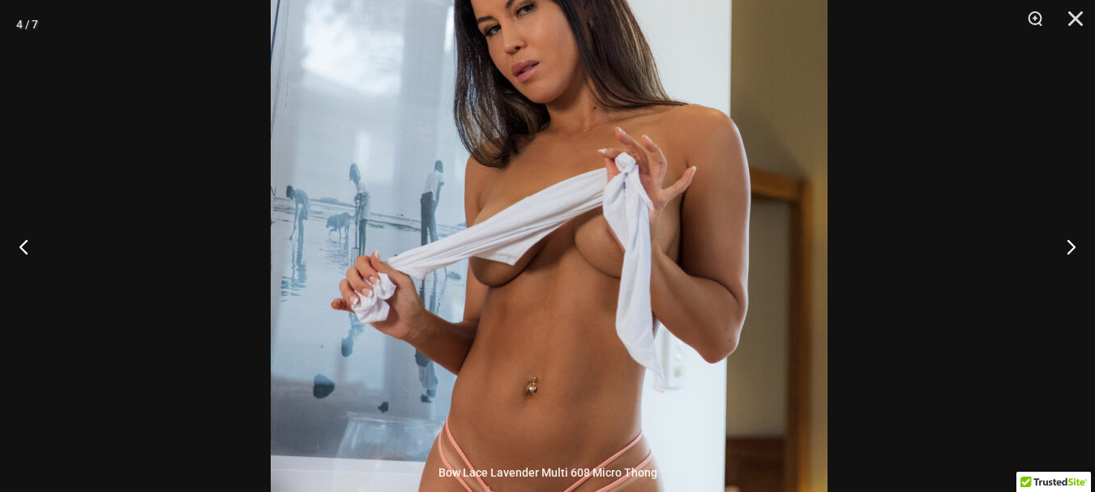
click at [622, 375] on img at bounding box center [549, 297] width 557 height 835
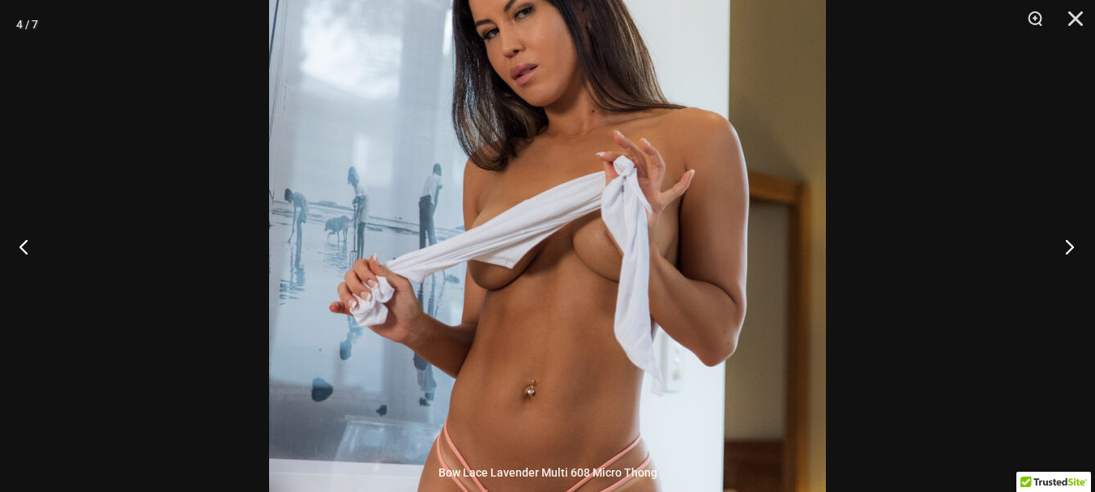
click at [1072, 249] on button "Next" at bounding box center [1064, 246] width 61 height 81
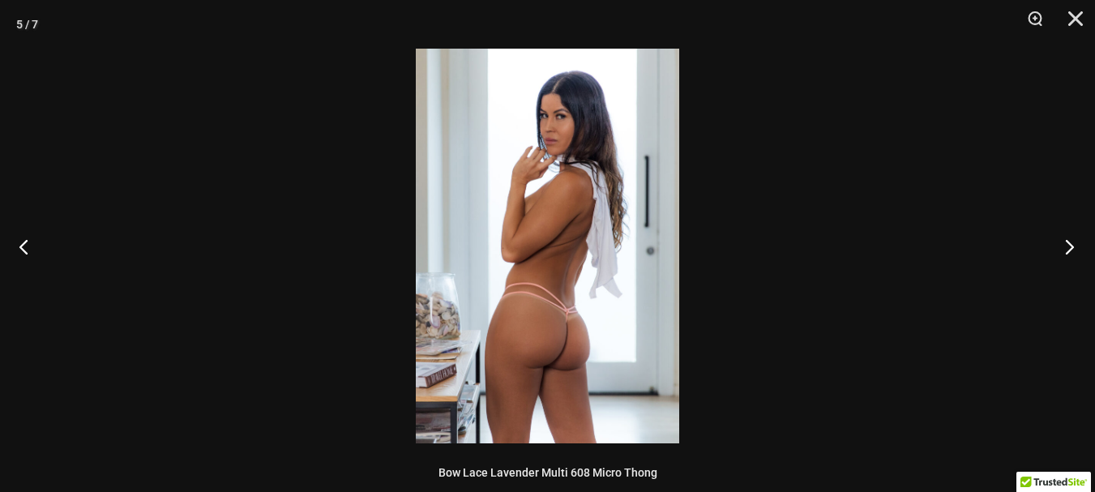
click at [1072, 249] on button "Next" at bounding box center [1064, 246] width 61 height 81
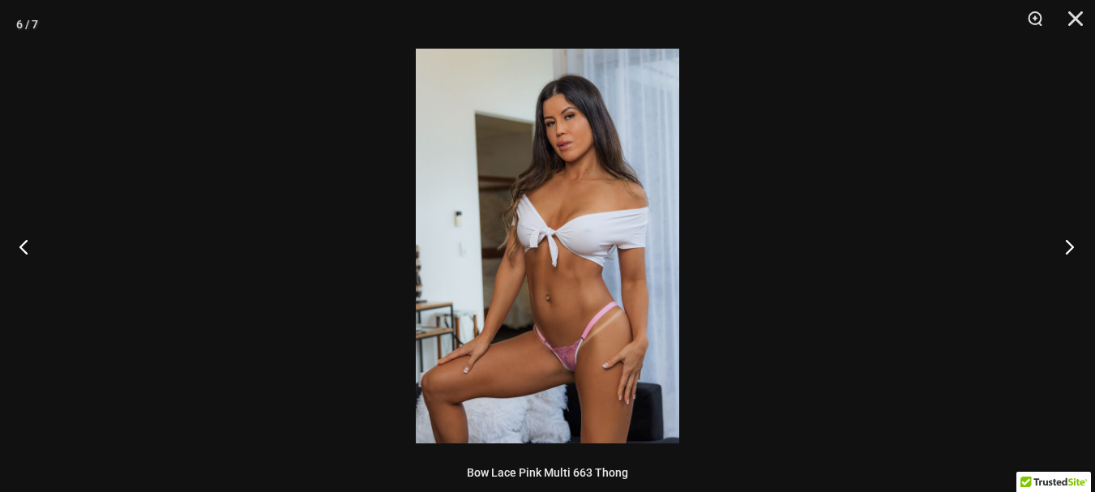
click at [1072, 249] on button "Next" at bounding box center [1064, 246] width 61 height 81
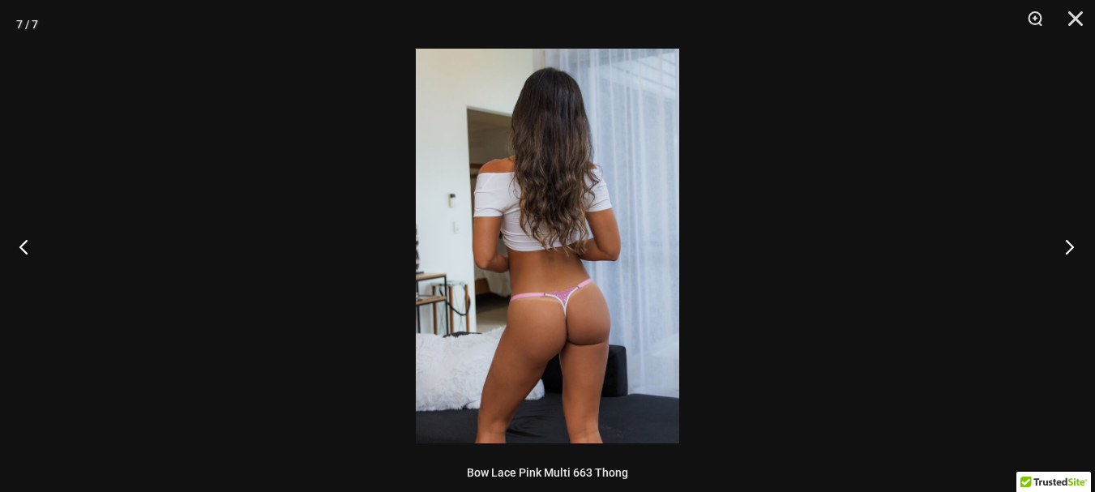
click at [1072, 249] on button "Next" at bounding box center [1064, 246] width 61 height 81
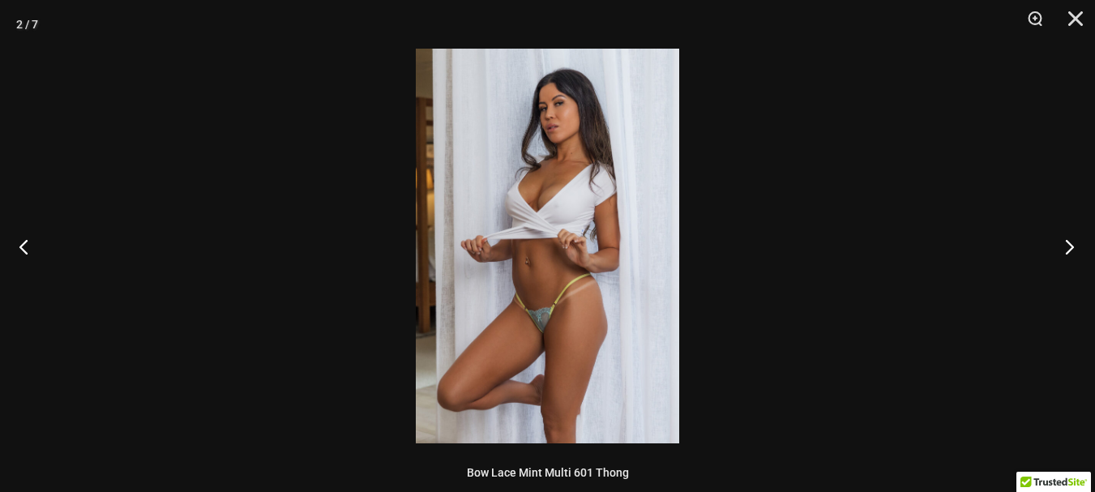
click at [1072, 249] on button "Next" at bounding box center [1064, 246] width 61 height 81
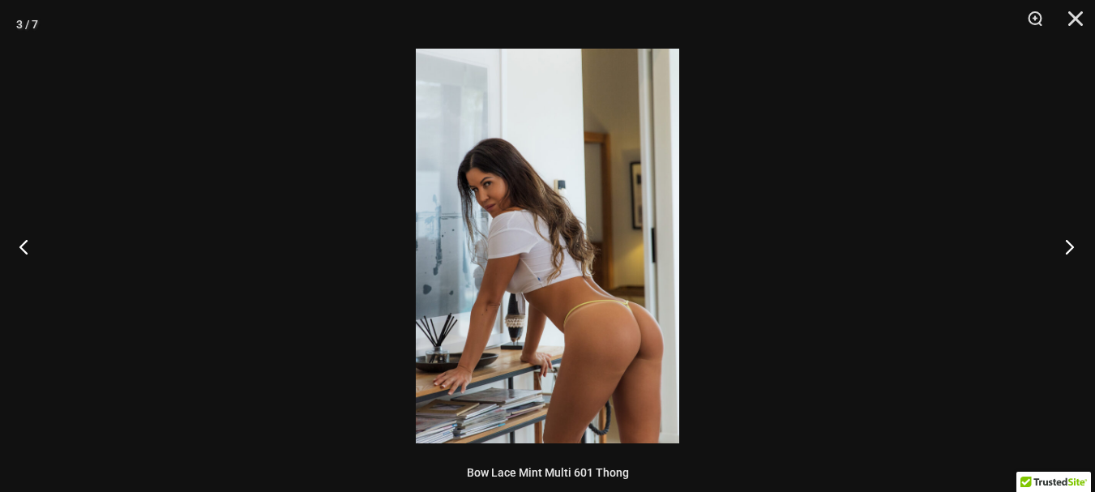
click at [1072, 249] on button "Next" at bounding box center [1064, 246] width 61 height 81
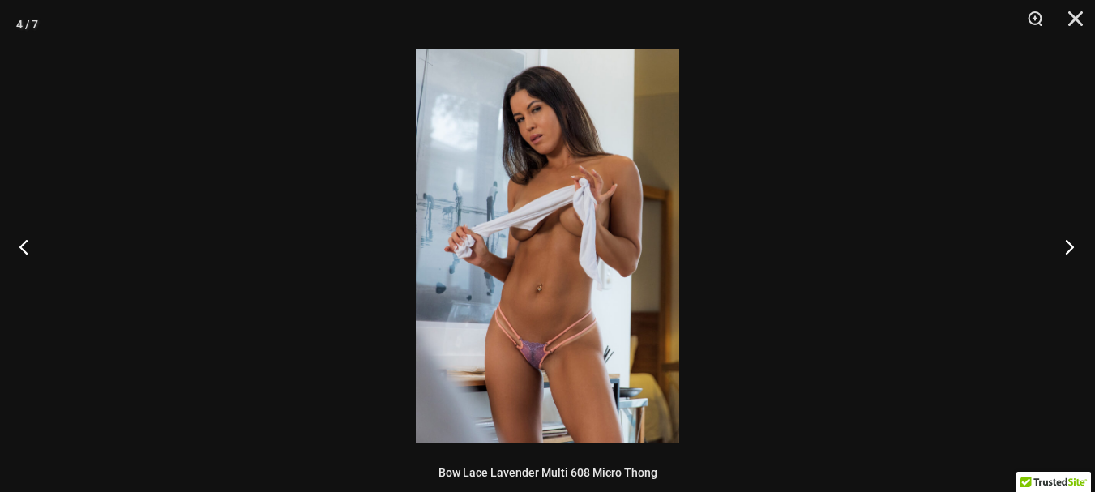
click at [1072, 249] on button "Next" at bounding box center [1064, 246] width 61 height 81
